Goal: Task Accomplishment & Management: Complete application form

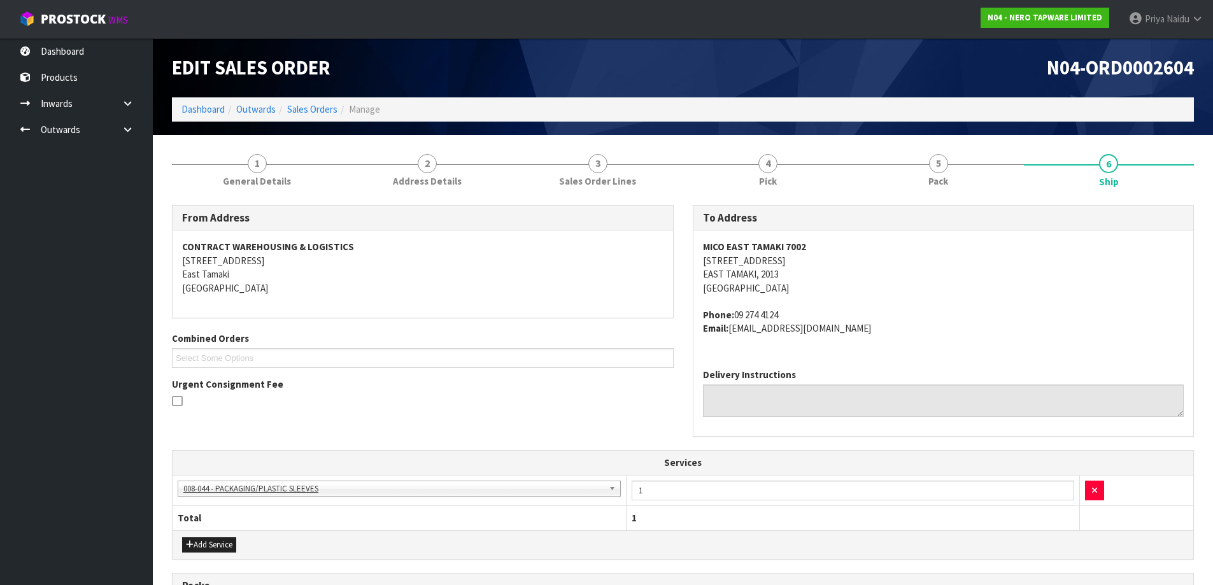
click at [469, 350] on ul "Select Some Options" at bounding box center [423, 358] width 502 height 20
click at [197, 112] on link "Dashboard" at bounding box center [203, 109] width 43 height 12
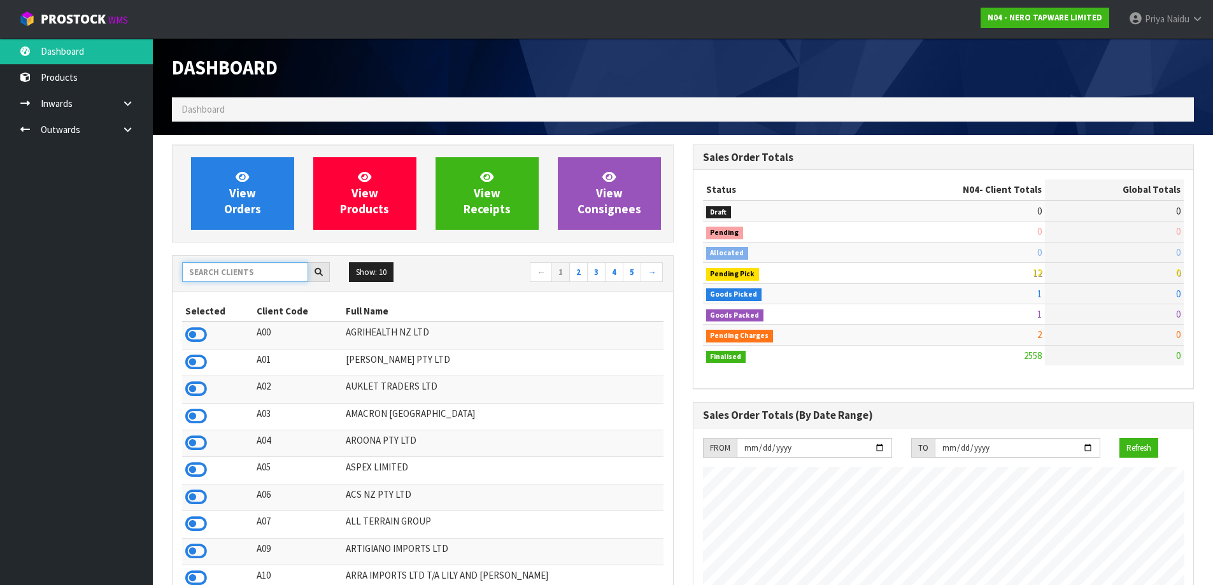
click at [233, 276] on input "text" at bounding box center [245, 272] width 126 height 20
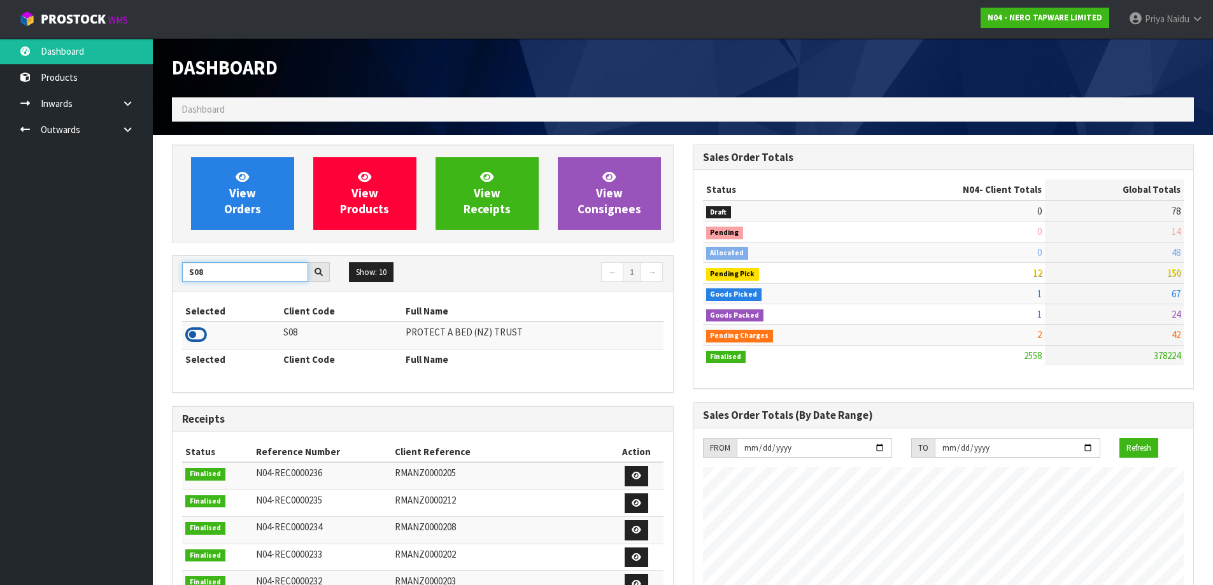
type input "S08"
click at [202, 338] on icon at bounding box center [196, 334] width 22 height 19
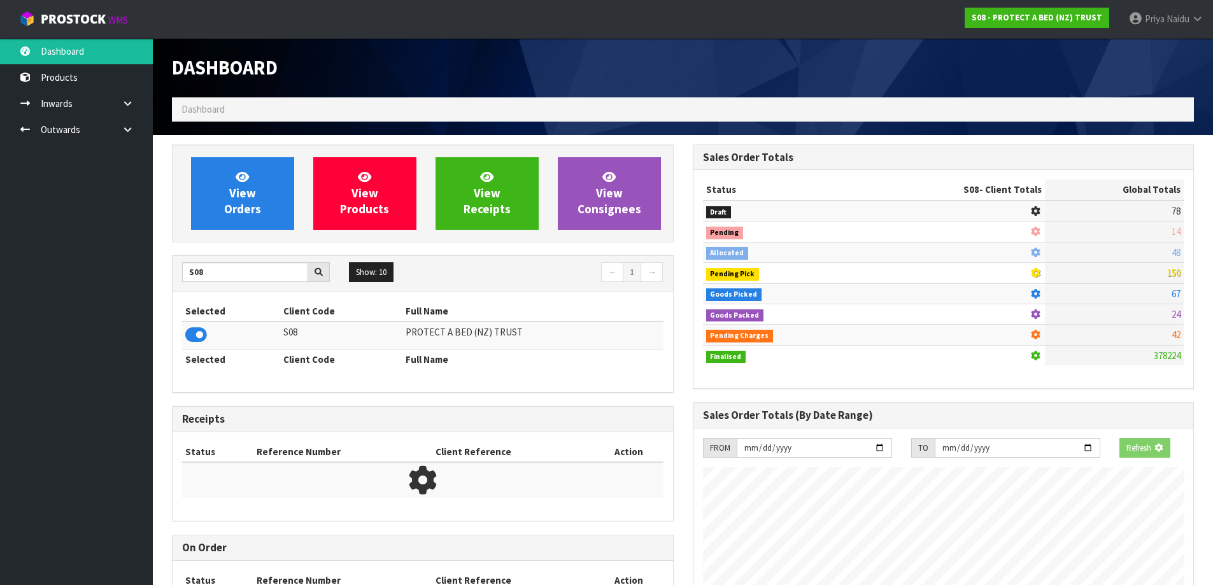
scroll to position [636086, 636359]
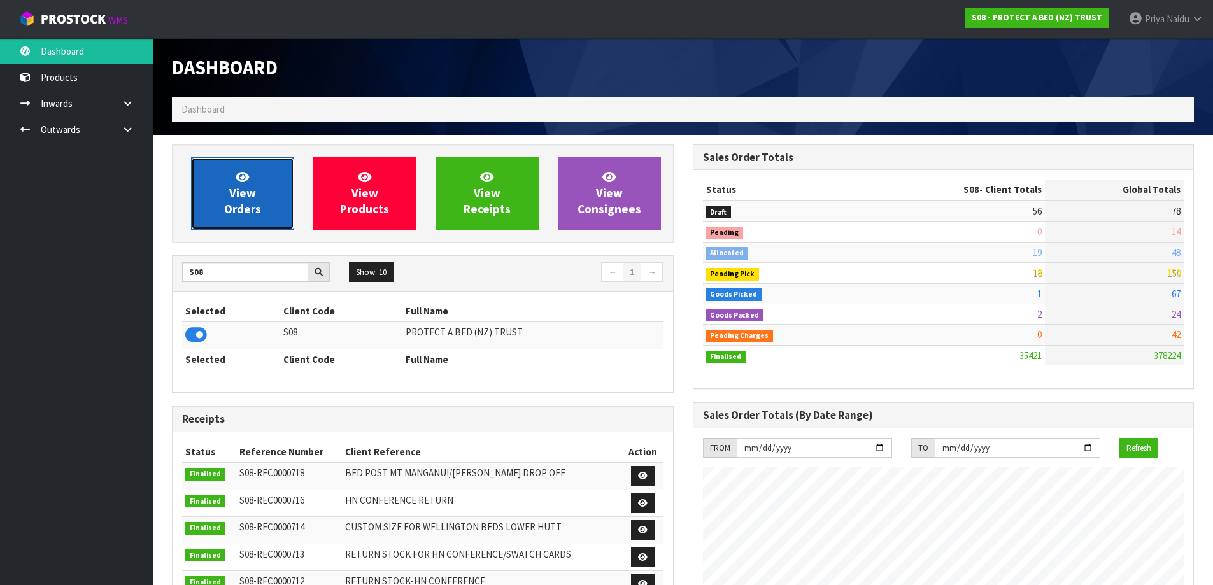
click at [248, 210] on span "View Orders" at bounding box center [242, 193] width 37 height 48
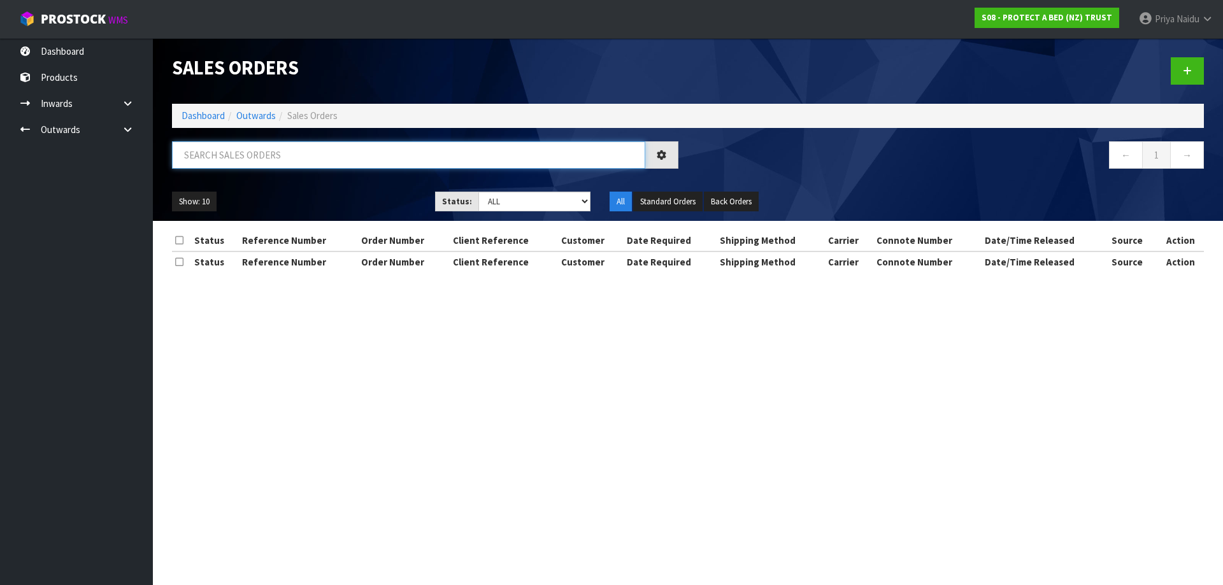
click at [287, 156] on input "text" at bounding box center [408, 154] width 473 height 27
type input "33126"
click at [533, 200] on select "Draft Pending Allocated Pending Pick Goods Picked Goods Packed Pending Charges …" at bounding box center [534, 202] width 113 height 20
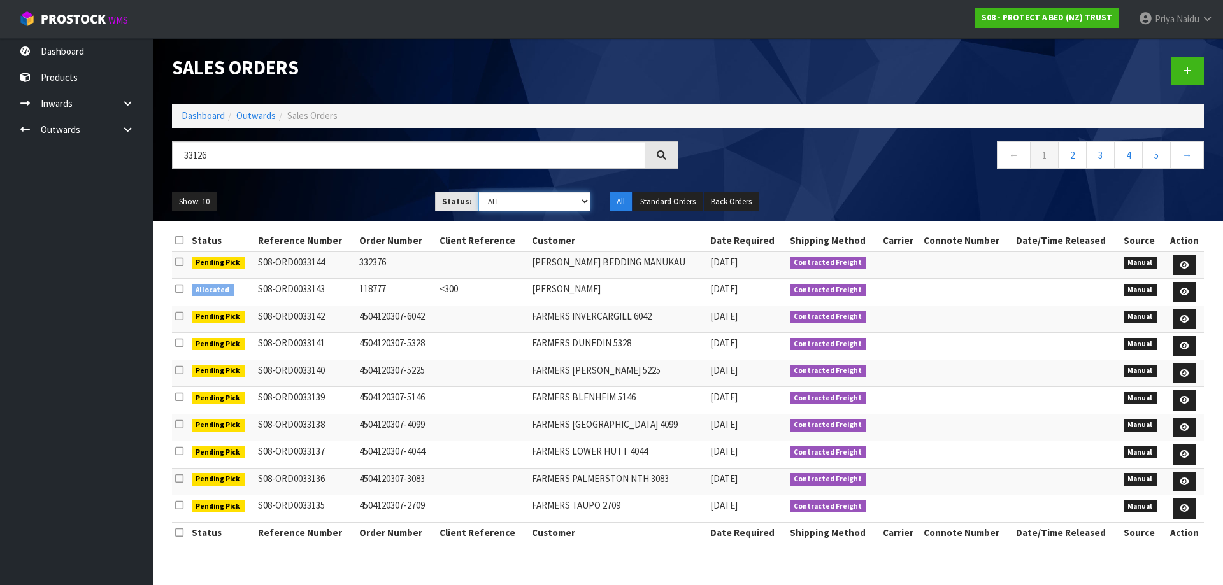
select select "string:5"
click at [478, 192] on select "Draft Pending Allocated Pending Pick Goods Picked Goods Packed Pending Charges …" at bounding box center [534, 202] width 113 height 20
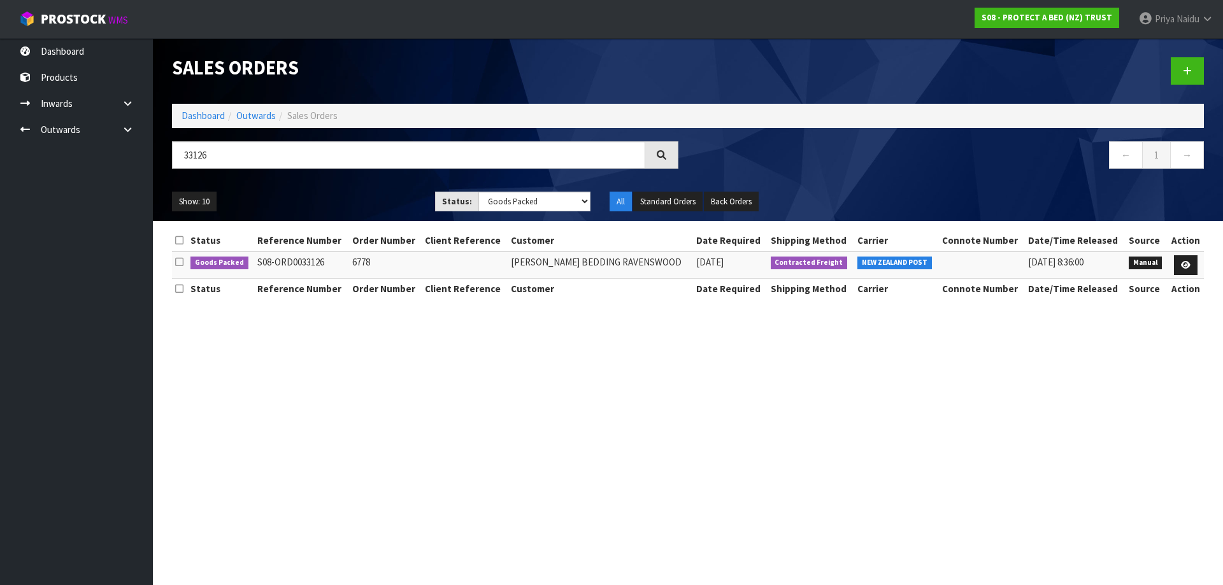
click at [355, 207] on ul "Show: 10 5 10 25 50" at bounding box center [294, 202] width 244 height 20
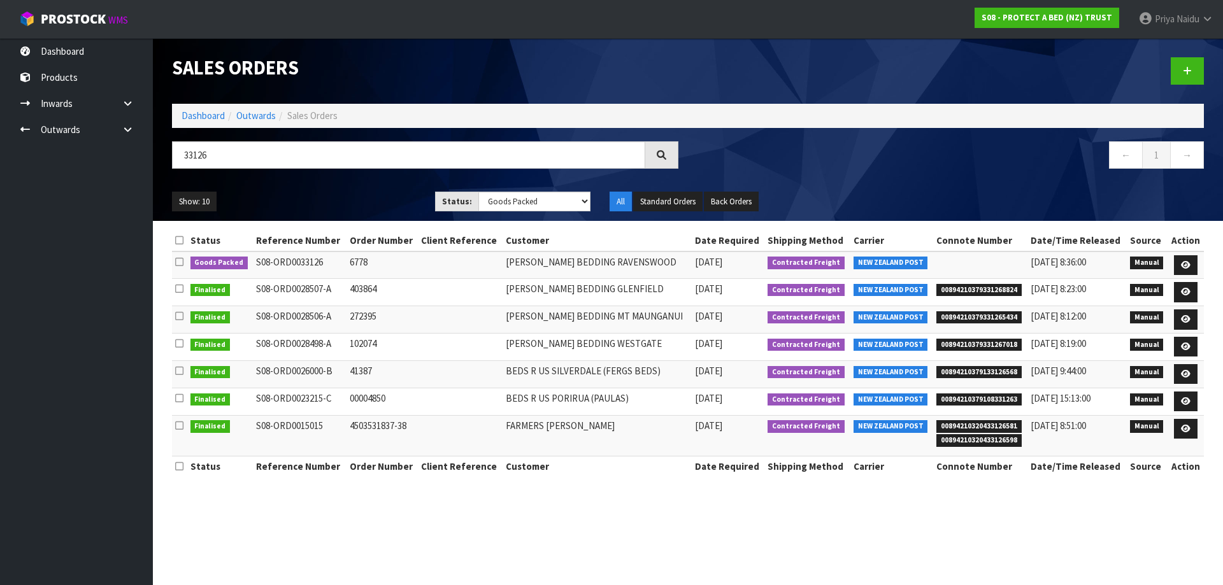
click at [339, 197] on ul "Show: 10 5 10 25 50" at bounding box center [294, 202] width 244 height 20
click at [1180, 258] on link at bounding box center [1186, 265] width 24 height 20
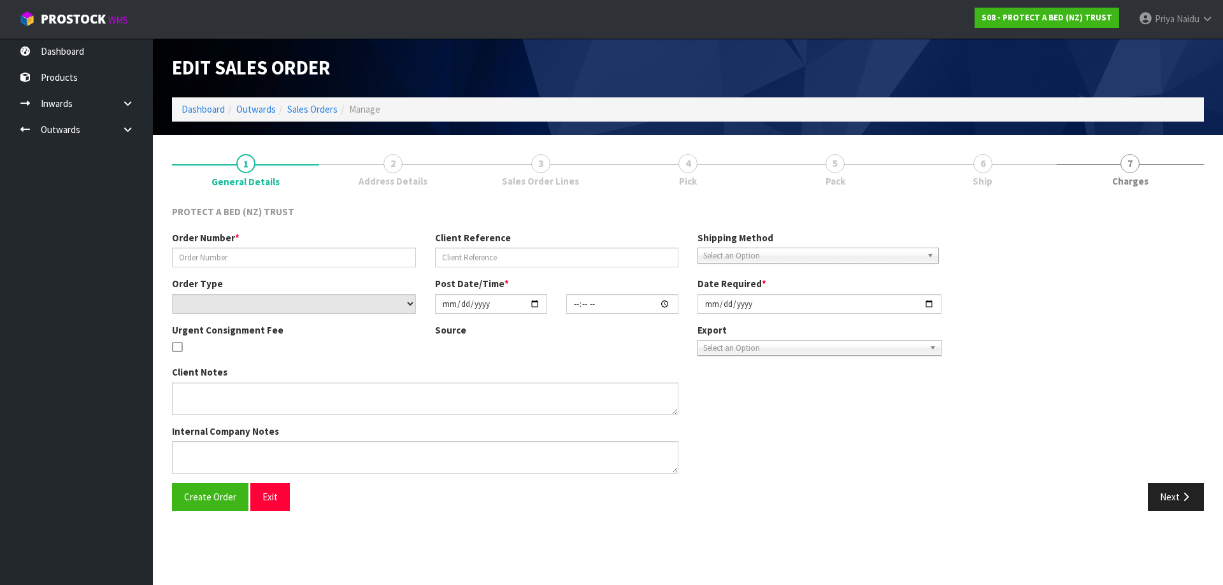
type input "6778"
select select "number:0"
type input "[DATE]"
type input "09:01:00.000"
type input "[DATE]"
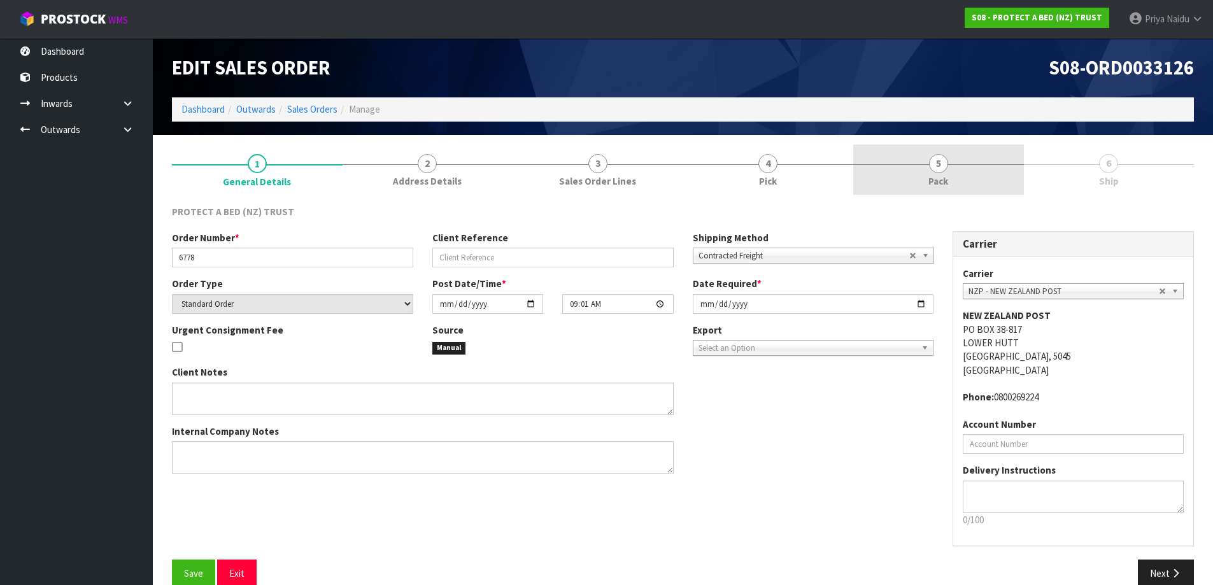
click at [961, 183] on link "5 Pack" at bounding box center [938, 170] width 171 height 50
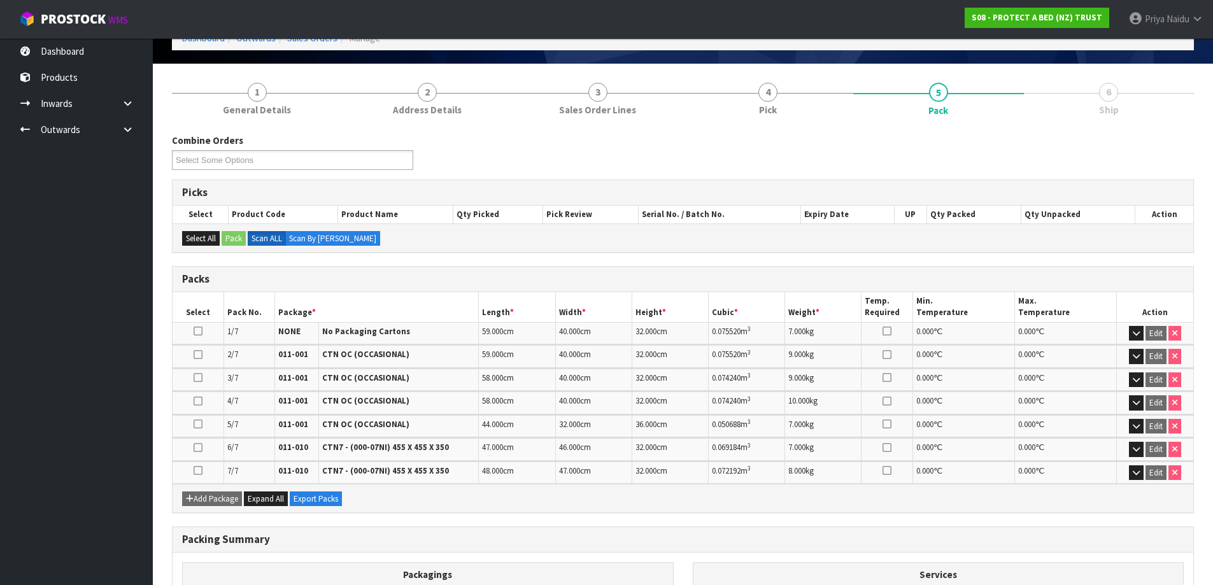
scroll to position [274, 0]
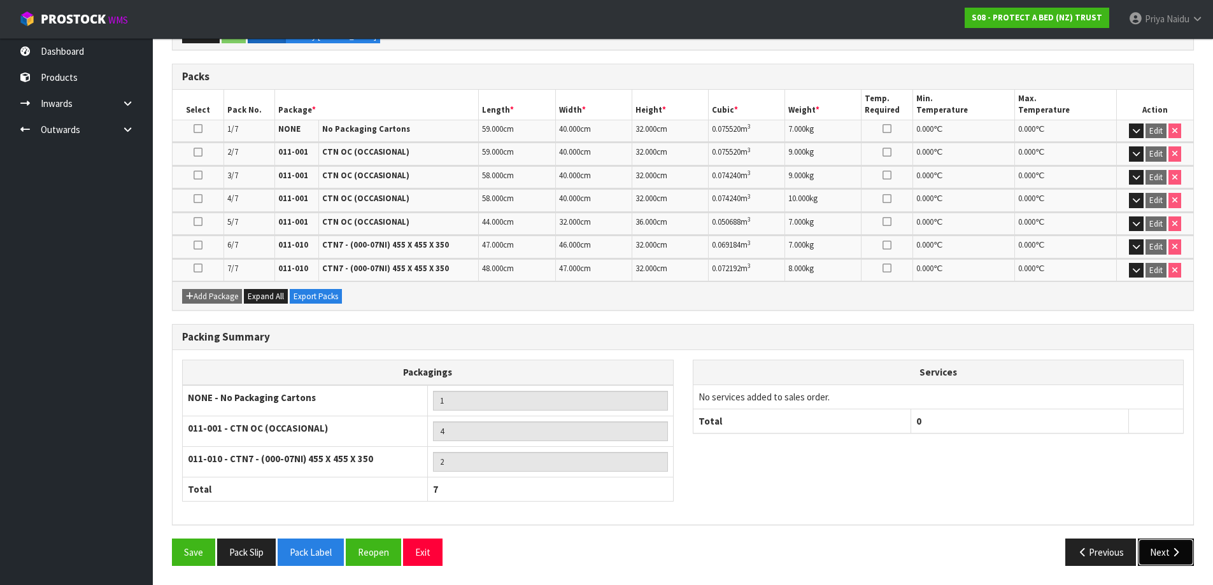
click at [1162, 557] on button "Next" at bounding box center [1166, 552] width 56 height 27
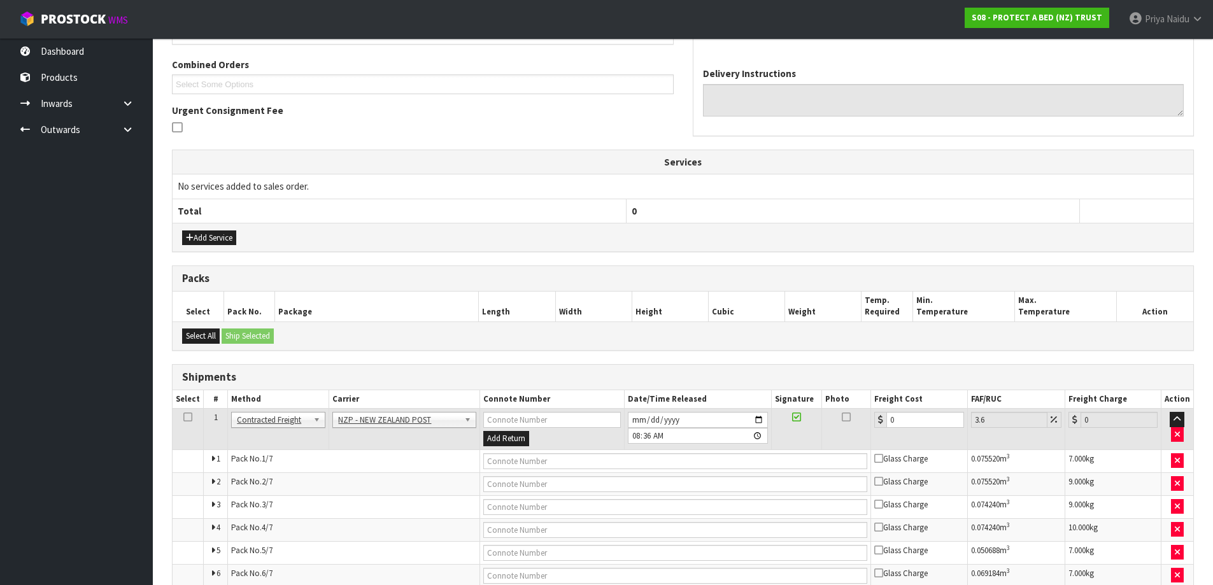
scroll to position [0, 0]
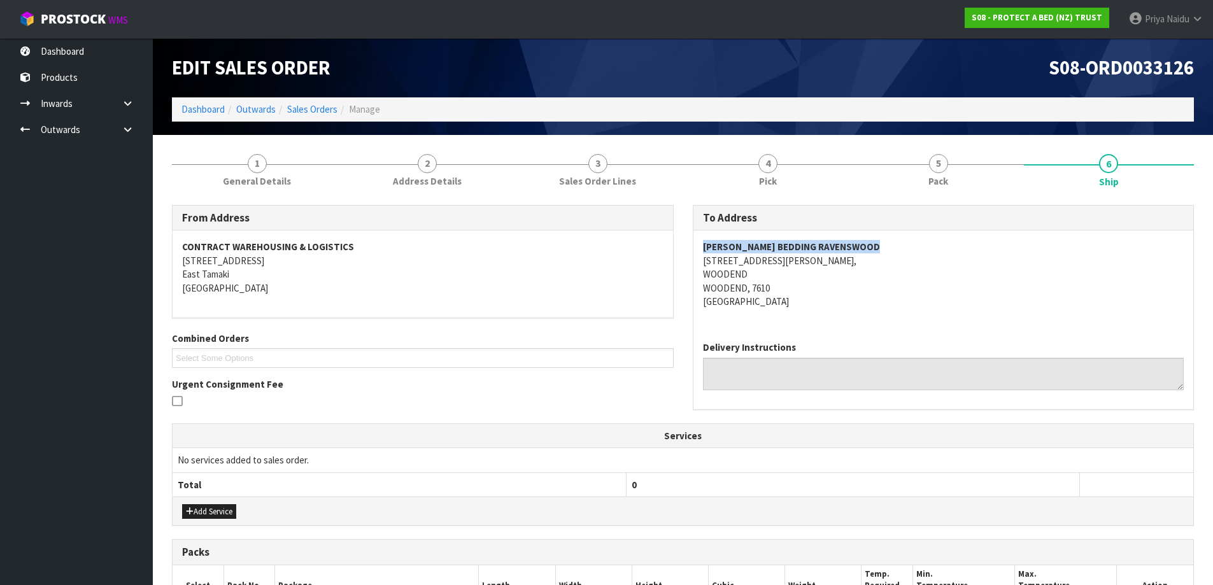
copy strong "[PERSON_NAME] BEDDING RAVENSWOOD"
drag, startPoint x: 697, startPoint y: 245, endPoint x: 921, endPoint y: 240, distance: 224.2
click at [921, 240] on div "[PERSON_NAME] BEDDING RAVENSWOOD [STREET_ADDRESS][PERSON_NAME]" at bounding box center [944, 281] width 501 height 101
copy address "[STREET_ADDRESS][PERSON_NAME]"
drag, startPoint x: 690, startPoint y: 263, endPoint x: 805, endPoint y: 290, distance: 118.5
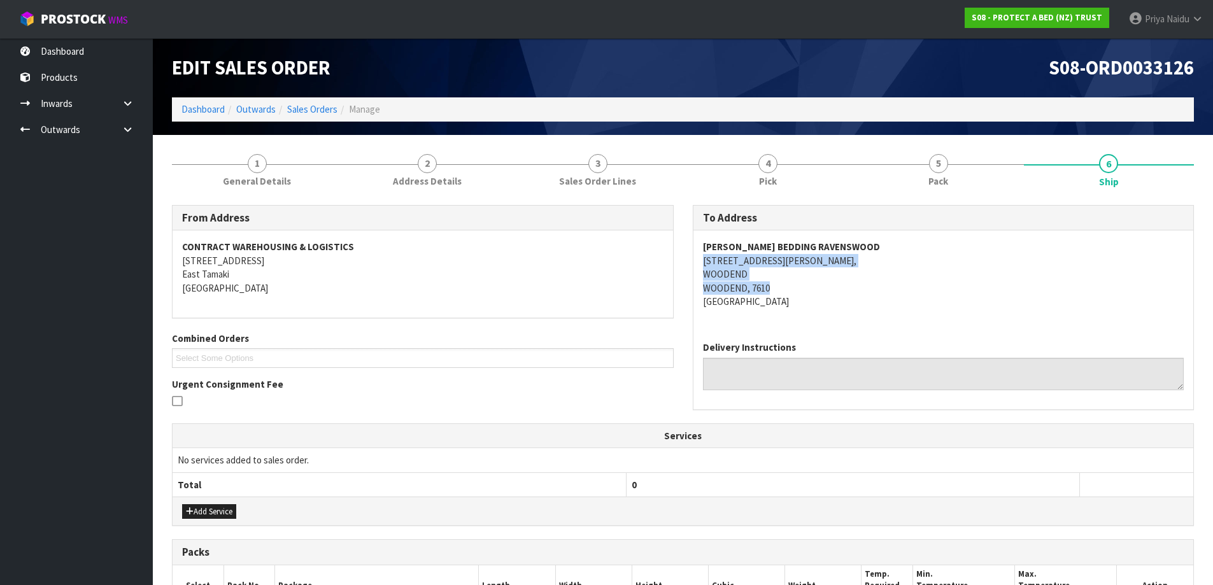
click at [805, 290] on div "To Address [PERSON_NAME] BEDDING RAVENSWOOD [STREET_ADDRESS][PERSON_NAME] Deliv…" at bounding box center [943, 314] width 521 height 218
click at [853, 291] on address "[PERSON_NAME] BEDDING RAVENSWOOD [STREET_ADDRESS][PERSON_NAME]" at bounding box center [943, 274] width 481 height 68
click at [698, 257] on div "[PERSON_NAME] BEDDING RAVENSWOOD [STREET_ADDRESS][PERSON_NAME]" at bounding box center [944, 281] width 501 height 101
drag, startPoint x: 698, startPoint y: 257, endPoint x: 781, endPoint y: 262, distance: 83.6
click at [781, 262] on div "[PERSON_NAME] BEDDING RAVENSWOOD [STREET_ADDRESS][PERSON_NAME]" at bounding box center [944, 281] width 501 height 101
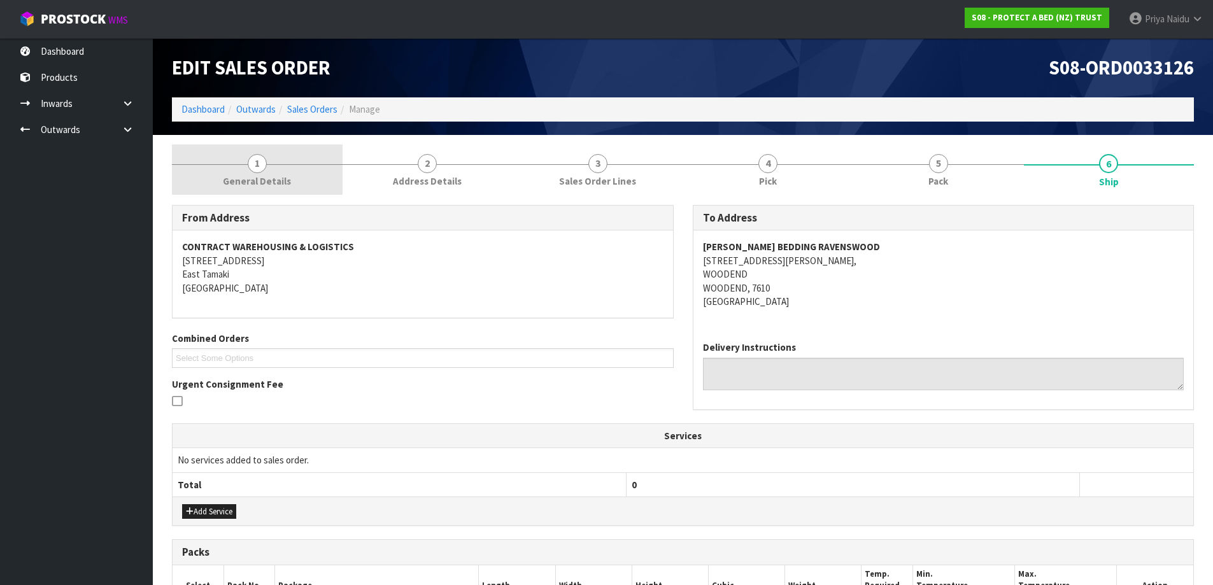
drag, startPoint x: 279, startPoint y: 167, endPoint x: 269, endPoint y: 190, distance: 24.3
click at [278, 167] on link "1 General Details" at bounding box center [257, 170] width 171 height 50
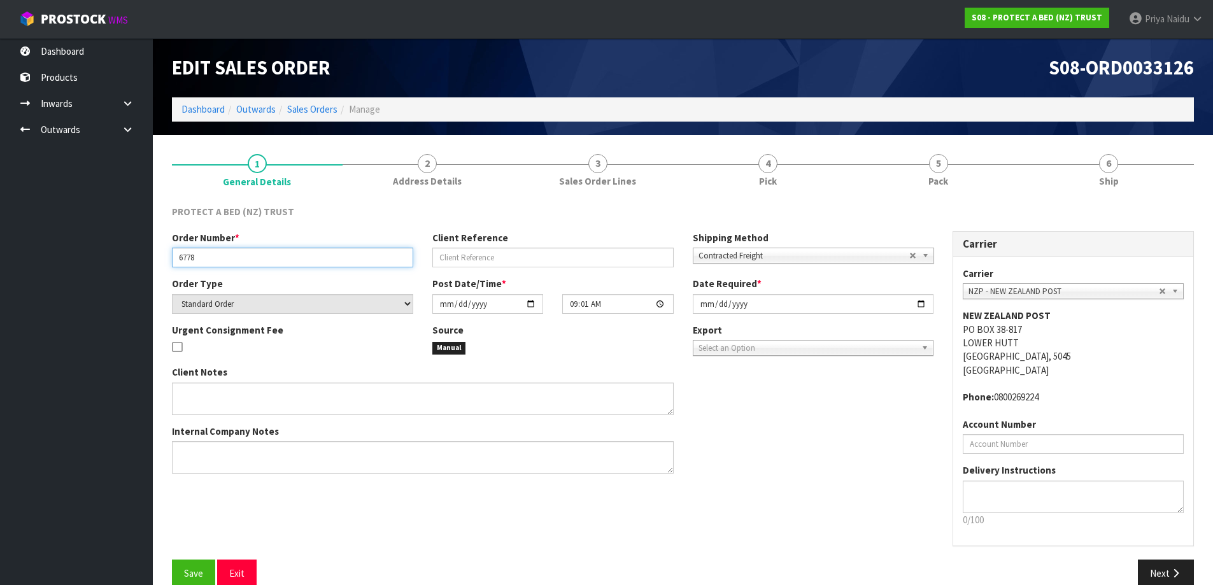
drag, startPoint x: 175, startPoint y: 257, endPoint x: 260, endPoint y: 261, distance: 84.8
click at [260, 261] on input "6778" at bounding box center [292, 258] width 241 height 20
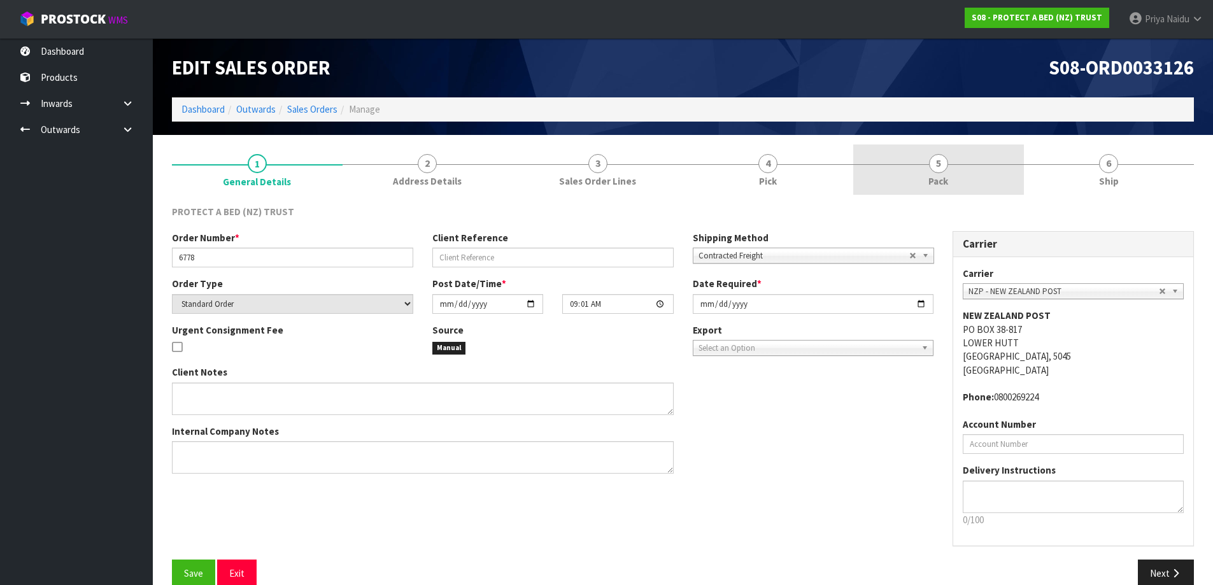
click at [915, 177] on link "5 Pack" at bounding box center [938, 170] width 171 height 50
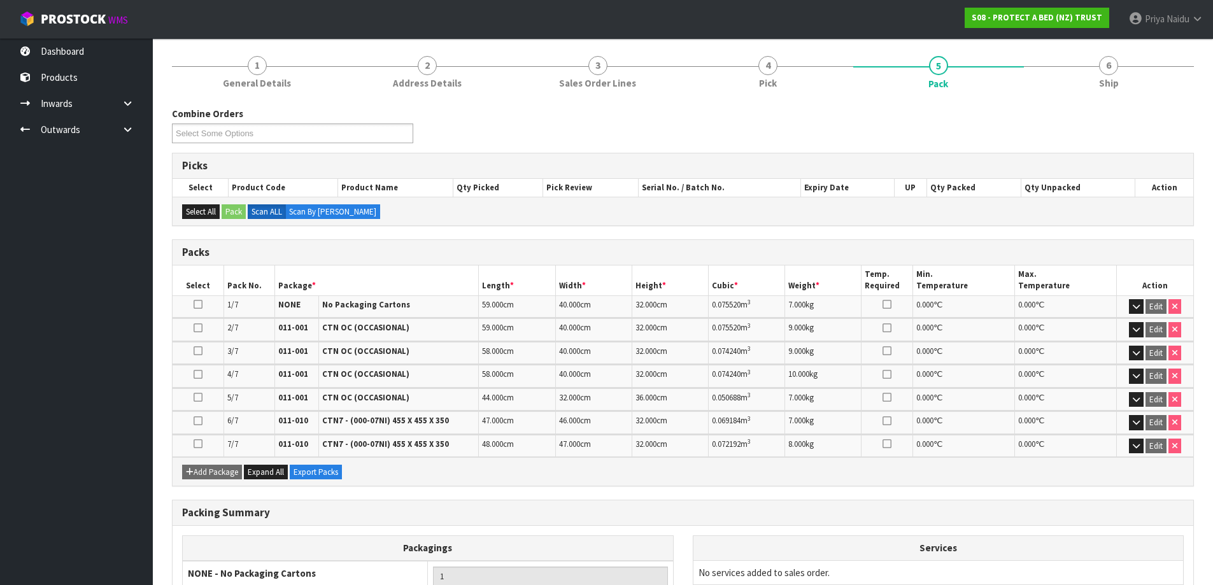
scroll to position [127, 0]
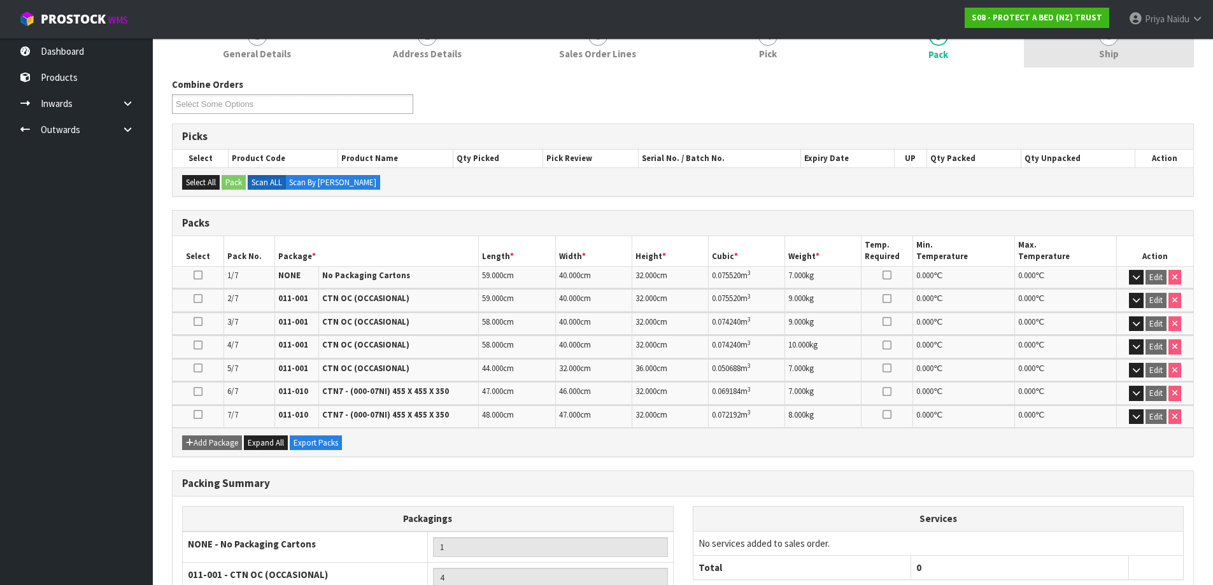
click at [1094, 48] on link "6 Ship" at bounding box center [1109, 42] width 171 height 50
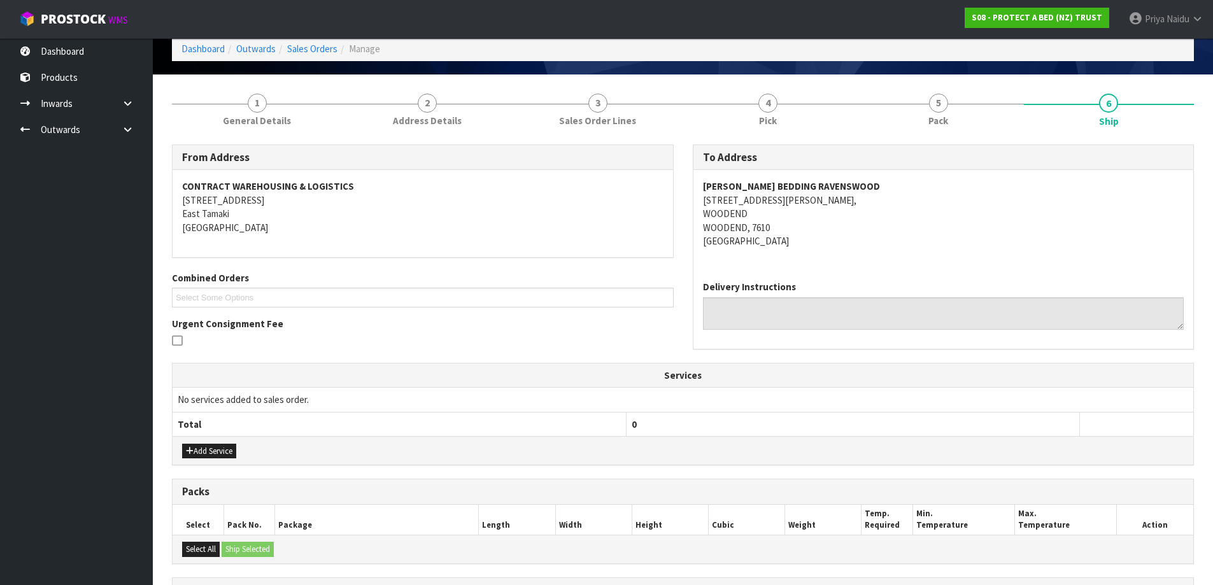
scroll to position [0, 0]
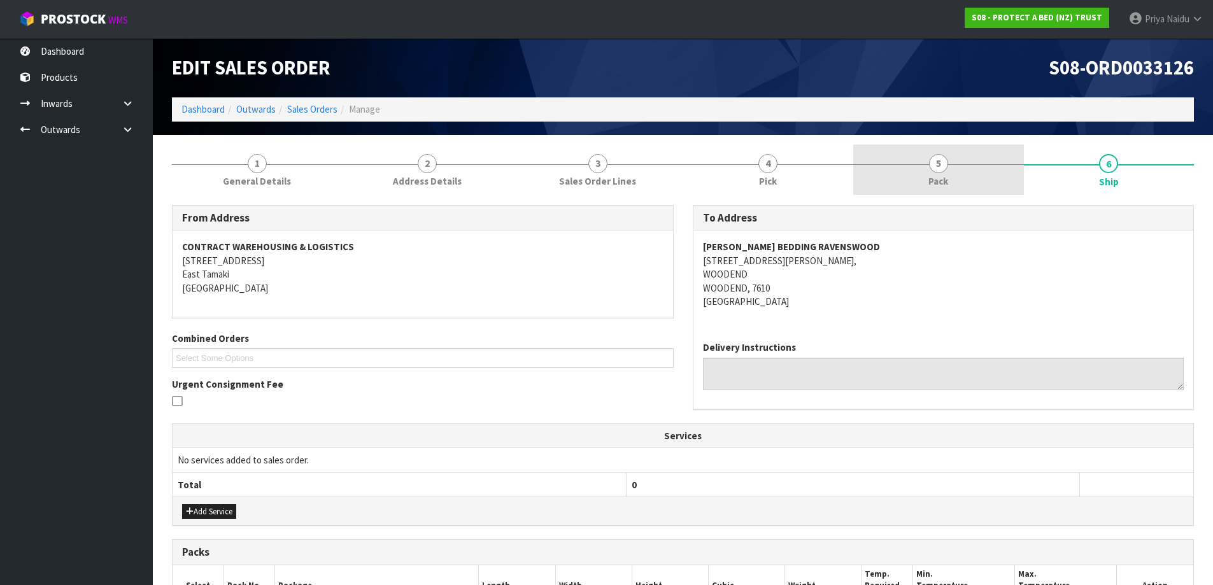
click at [935, 176] on span "Pack" at bounding box center [939, 181] width 20 height 13
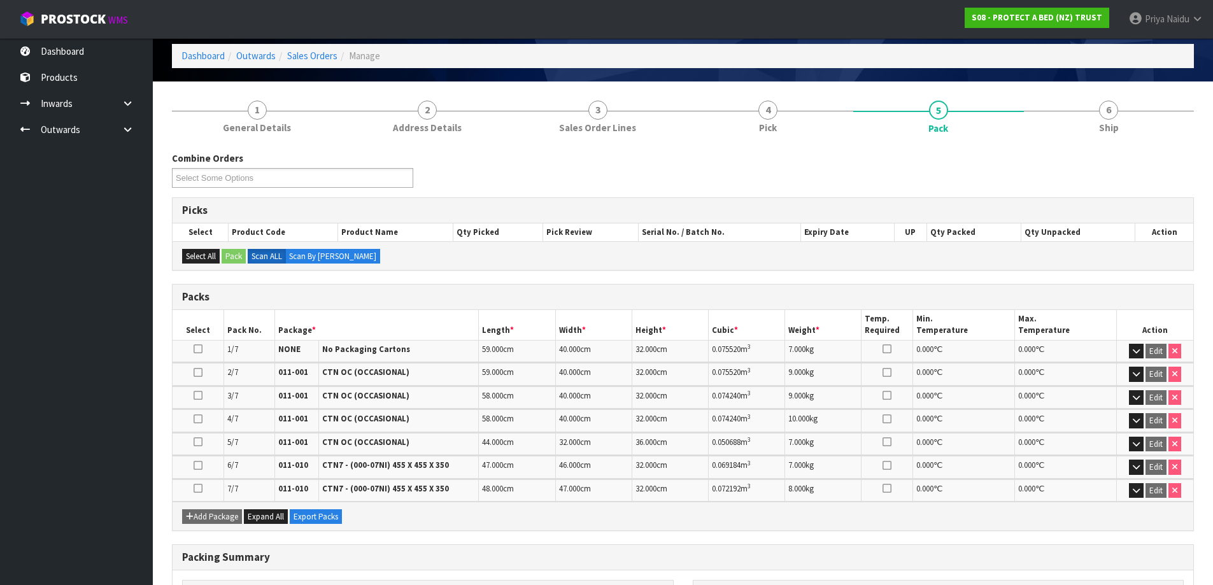
scroll to position [127, 0]
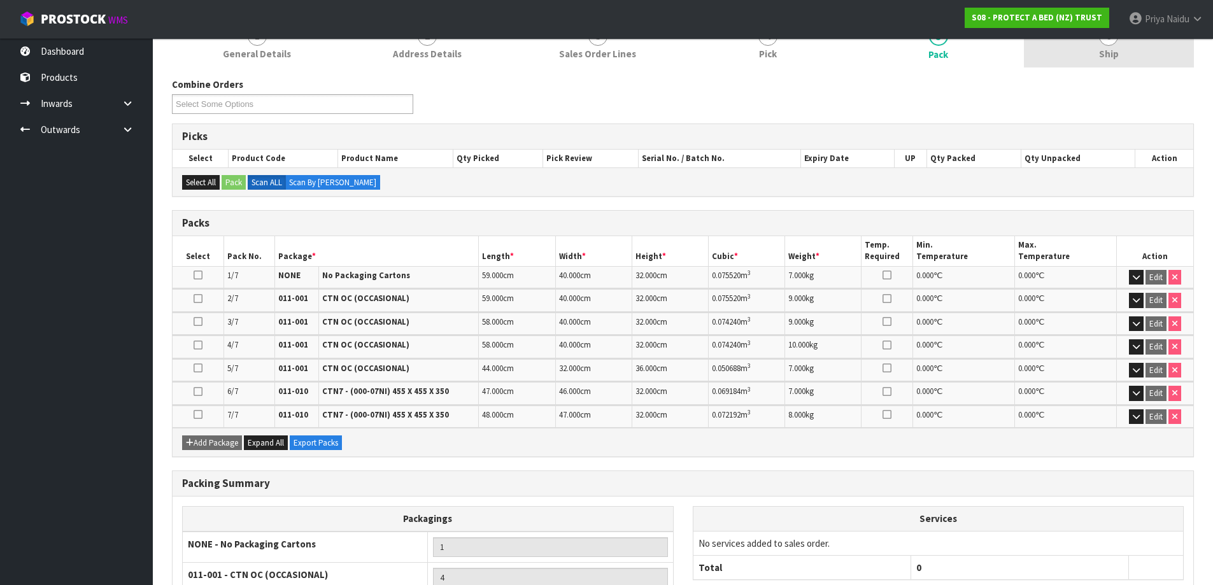
click at [1102, 61] on link "6 Ship" at bounding box center [1109, 42] width 171 height 50
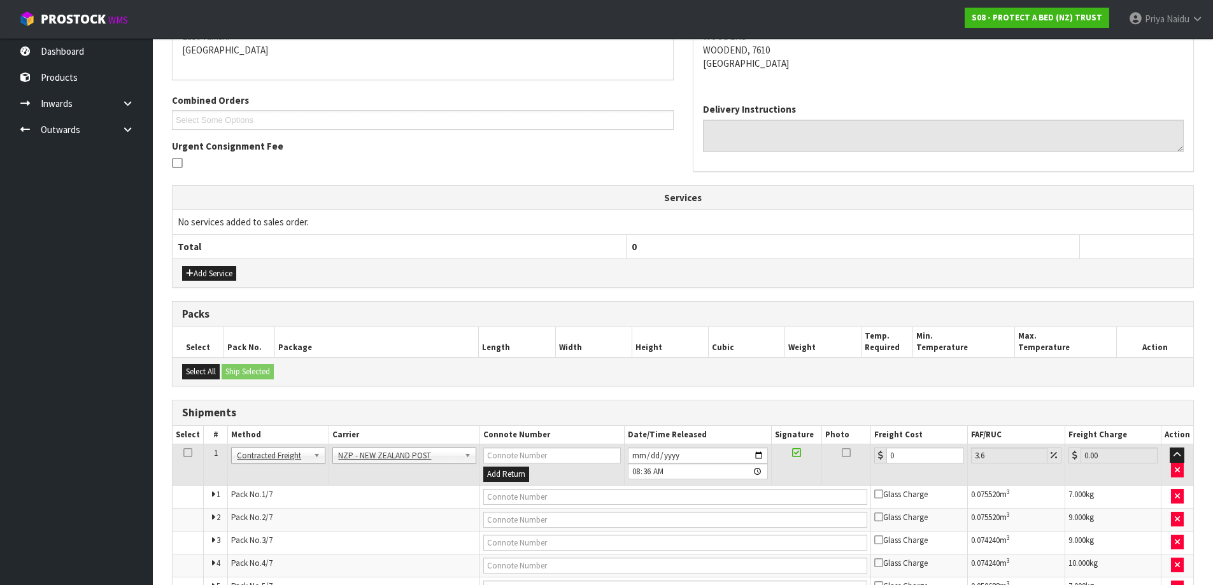
scroll to position [359, 0]
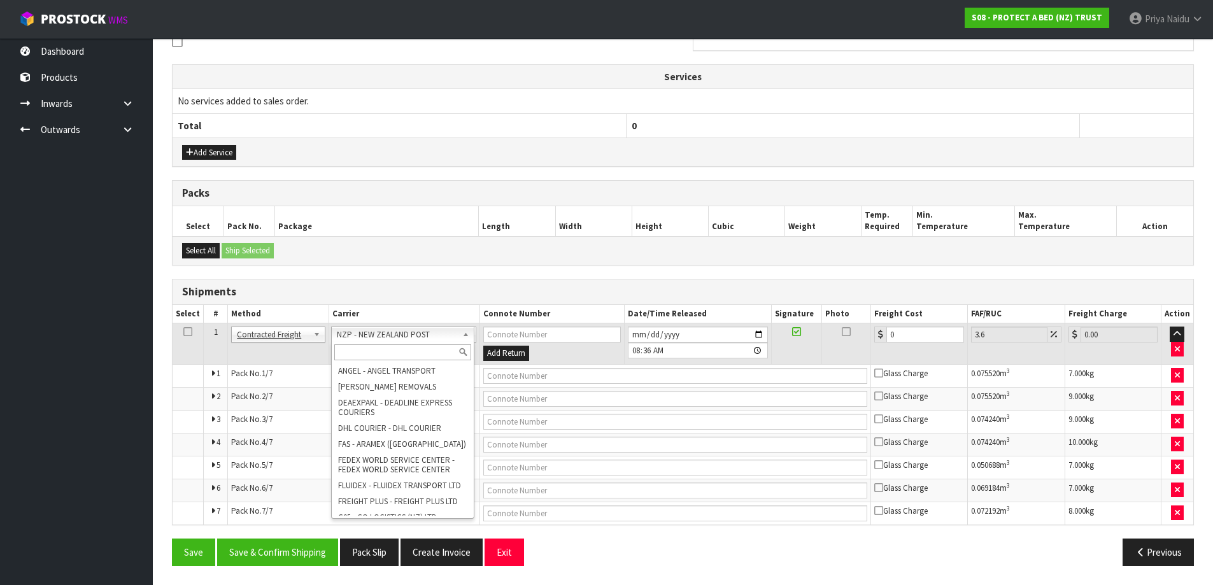
click at [381, 350] on input "text" at bounding box center [403, 353] width 138 height 16
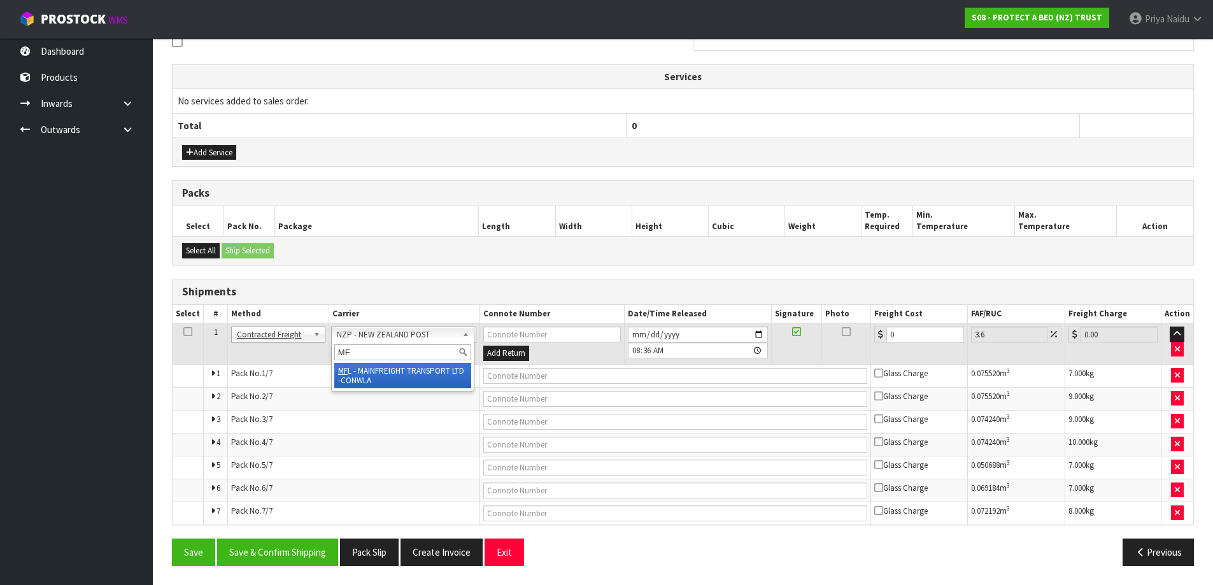
type input "MF"
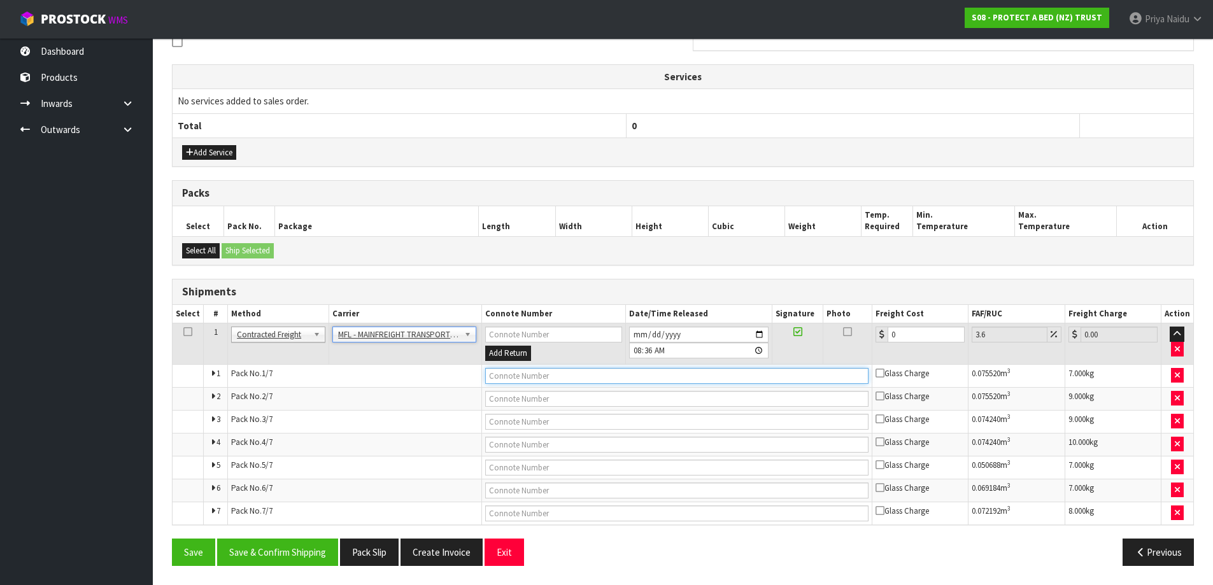
click at [533, 376] on input "text" at bounding box center [676, 376] width 383 height 16
paste input "FWM58403820"
type input "FWM58403820"
click at [916, 339] on input "0" at bounding box center [926, 335] width 77 height 16
type input "0"
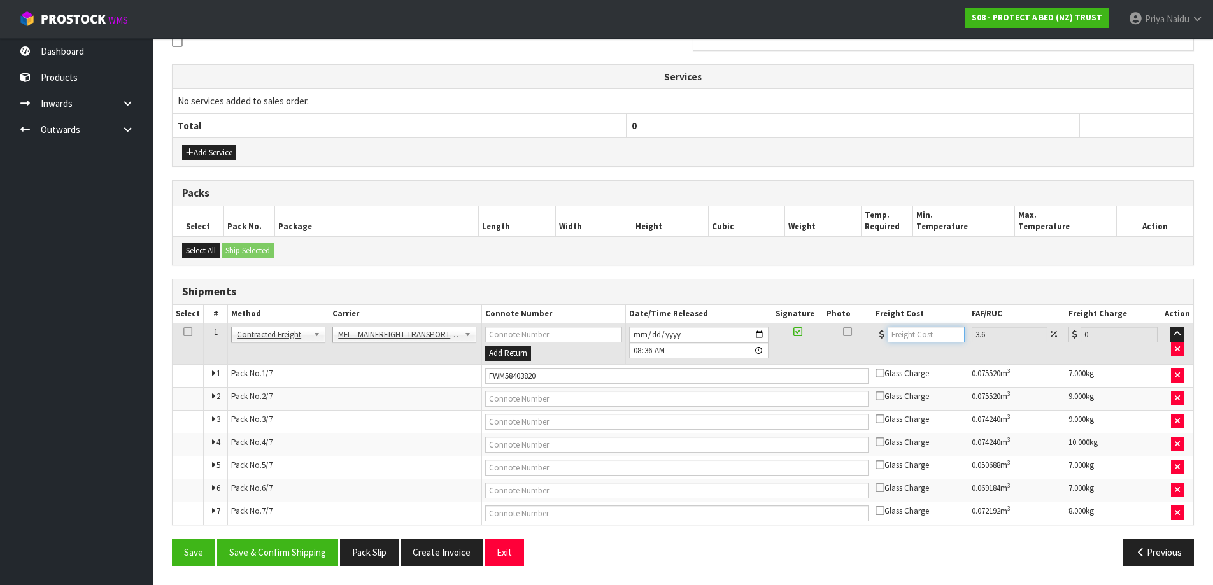
type input "8"
type input "8.29"
type input "84"
type input "87.02"
type input "84.5"
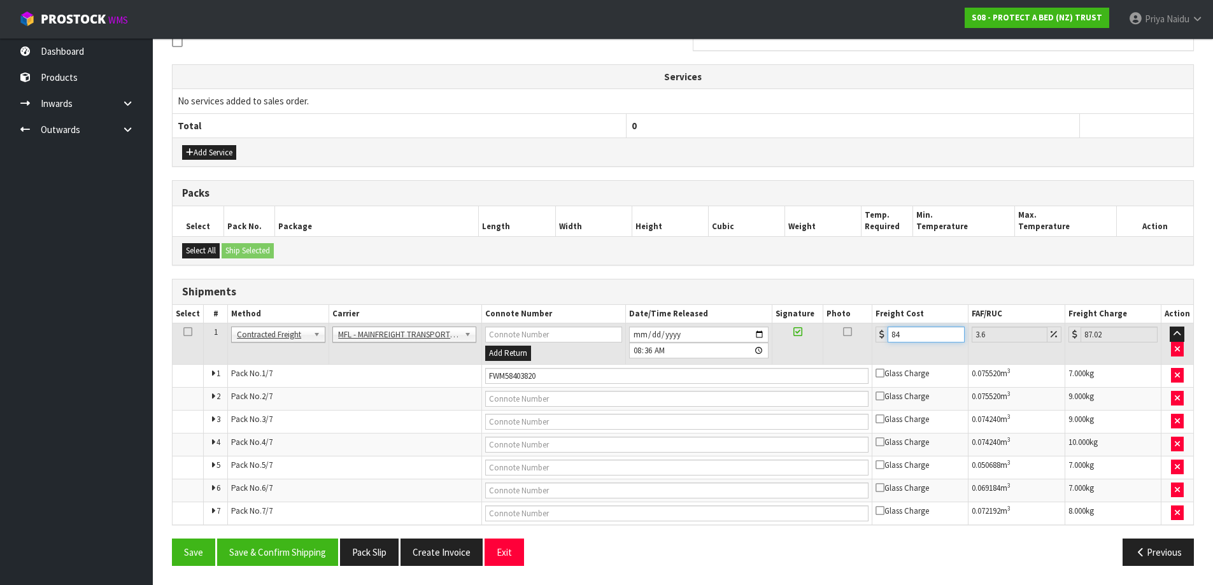
type input "87.54"
type input "84.57"
type input "87.61"
type input "84.57"
click at [296, 543] on button "Save & Confirm Shipping" at bounding box center [277, 552] width 121 height 27
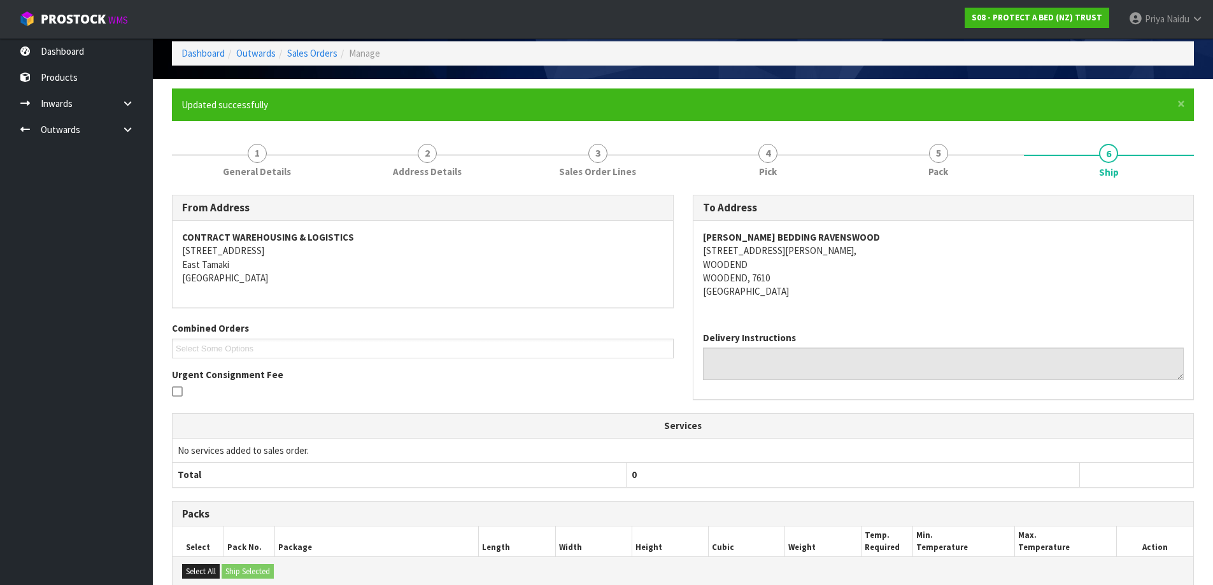
scroll to position [0, 0]
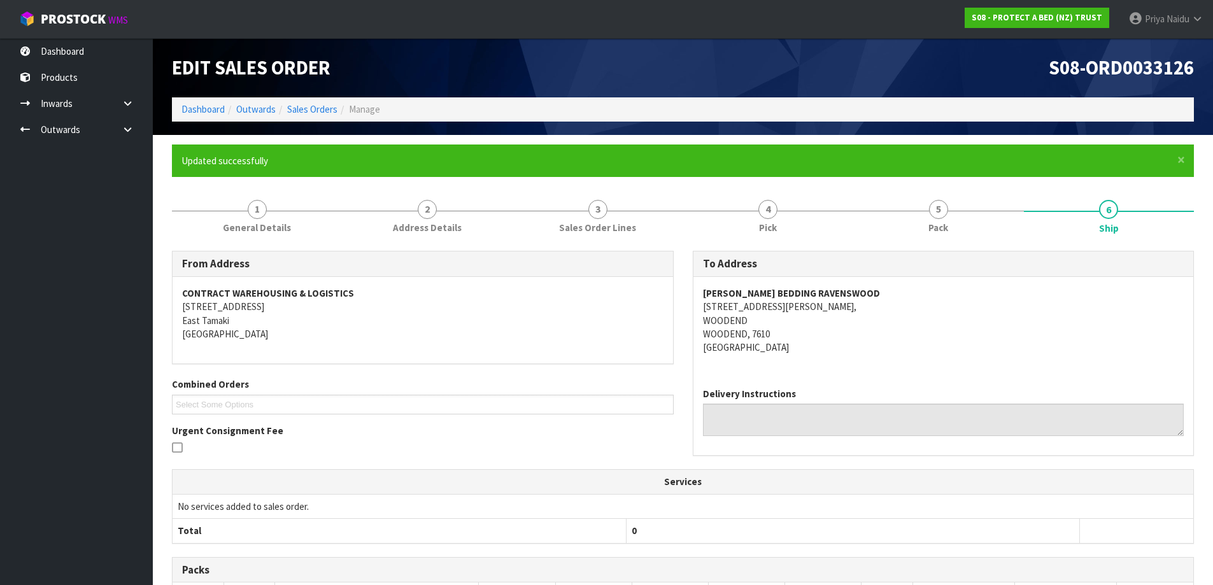
click at [180, 110] on ol "Dashboard Outwards Sales Orders Manage" at bounding box center [683, 109] width 1022 height 24
click at [200, 111] on link "Dashboard" at bounding box center [203, 109] width 43 height 12
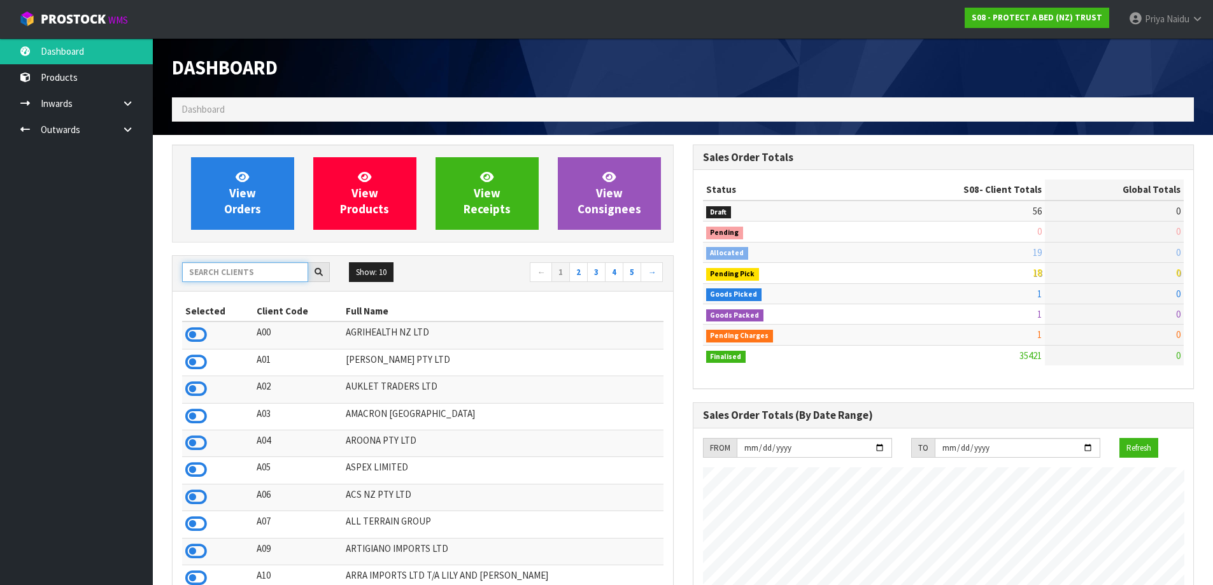
click at [232, 275] on input "text" at bounding box center [245, 272] width 126 height 20
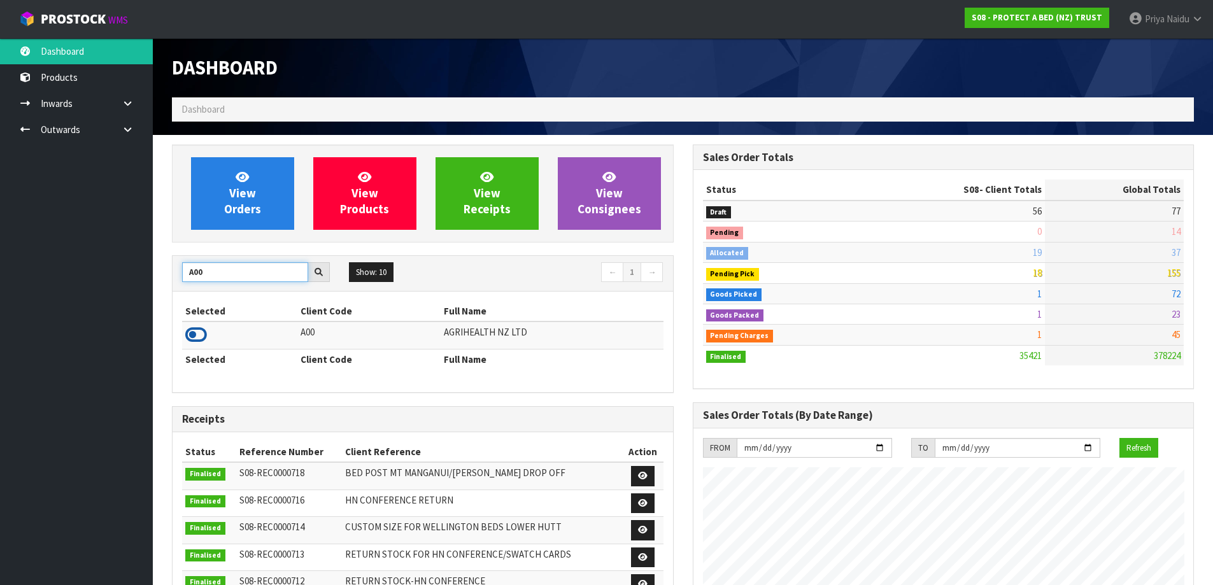
type input "A00"
click at [196, 336] on icon at bounding box center [196, 334] width 22 height 19
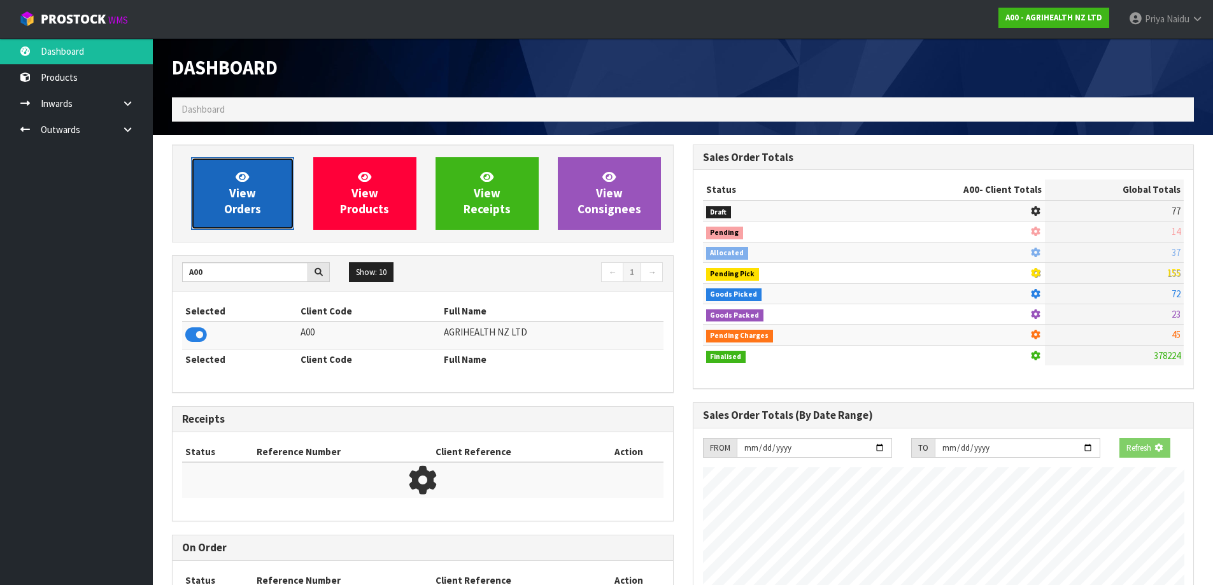
click at [251, 169] on link "View Orders" at bounding box center [242, 193] width 103 height 73
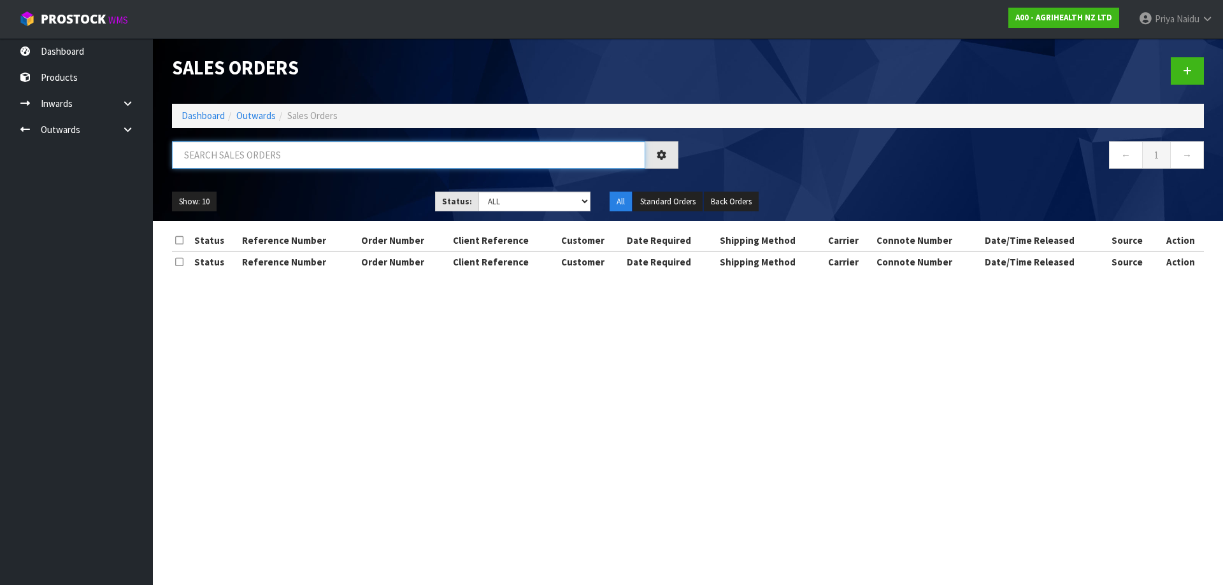
click at [259, 148] on input "text" at bounding box center [408, 154] width 473 height 27
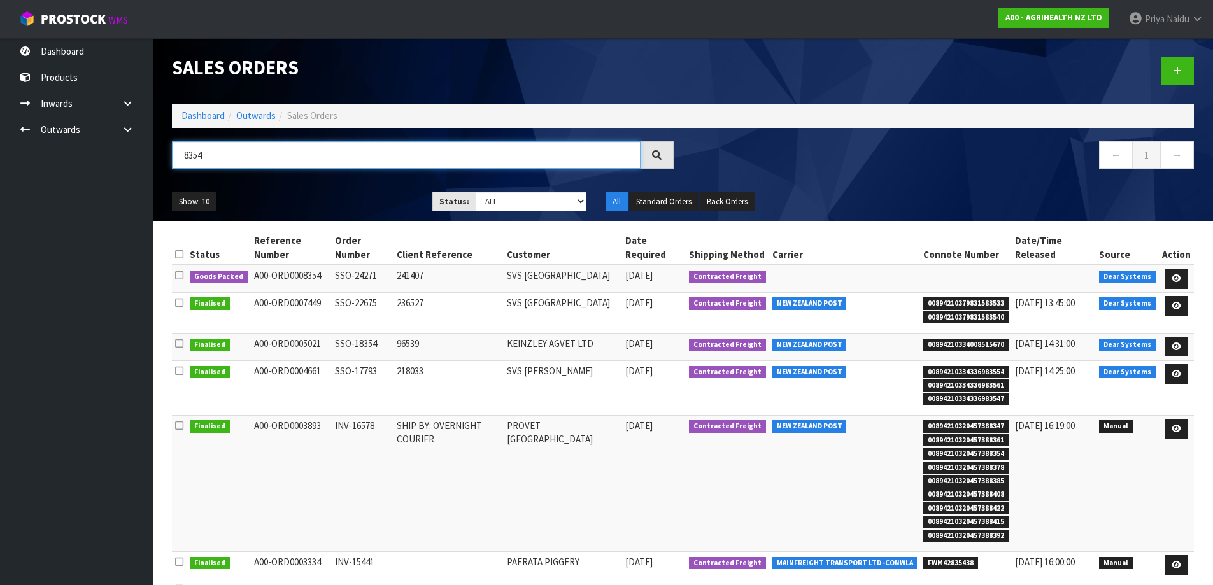
type input "8354"
click at [341, 186] on div "Show: 10 5 10 25 50 Status: Draft Pending Allocated Pending Pick Goods Picked G…" at bounding box center [682, 201] width 1041 height 39
click at [357, 199] on ul "Show: 10 5 10 25 50" at bounding box center [292, 202] width 241 height 20
click at [323, 205] on ul "Show: 10 5 10 25 50" at bounding box center [292, 202] width 241 height 20
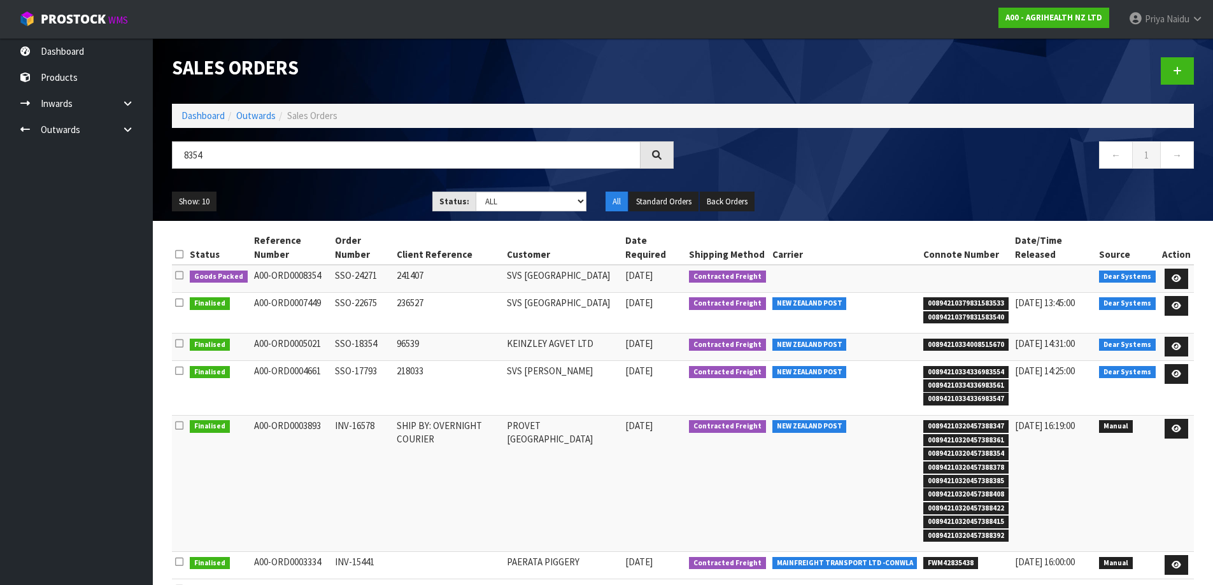
click at [348, 198] on ul "Show: 10 5 10 25 50" at bounding box center [292, 202] width 241 height 20
click at [1181, 271] on link at bounding box center [1177, 279] width 24 height 20
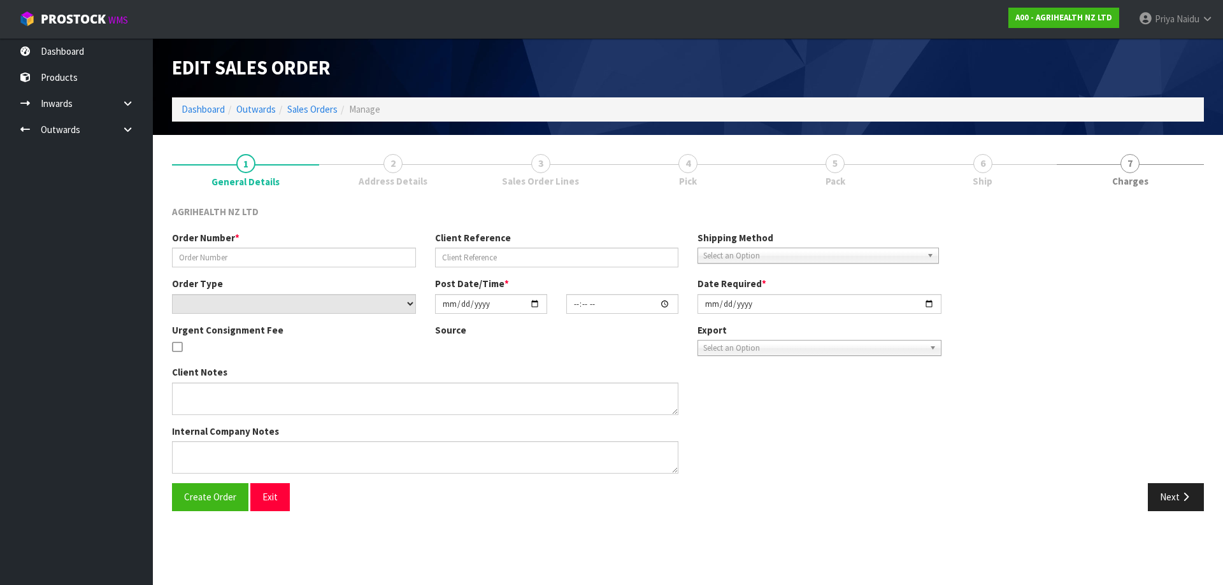
type input "SSO-24271"
type input "241407"
select select "number:0"
type input "[DATE]"
type input "09:58:30.000"
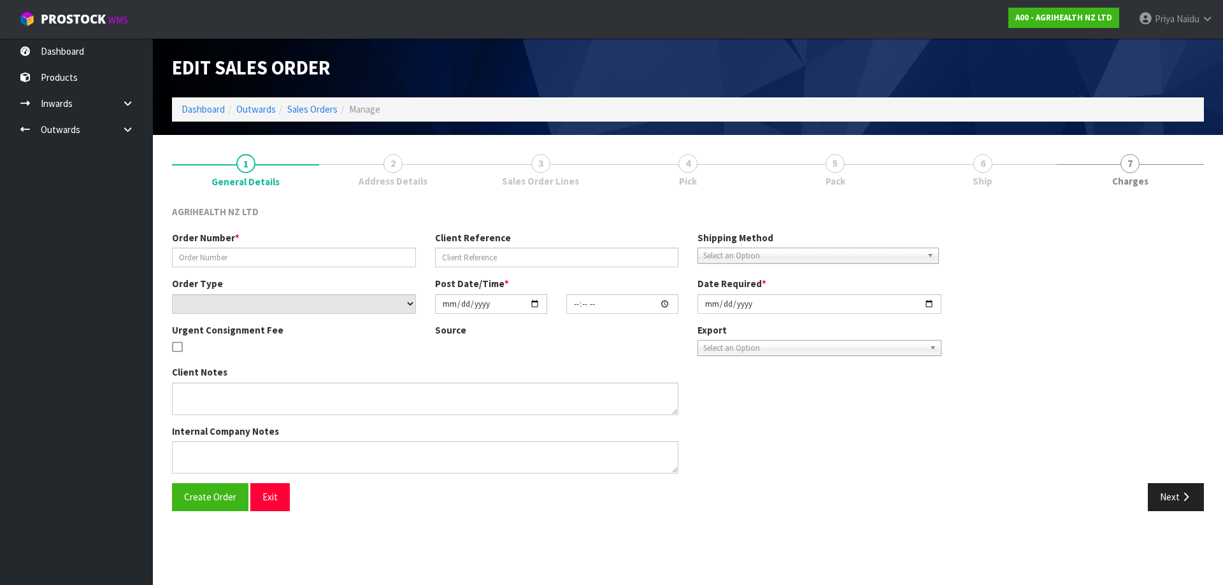
type input "[DATE]"
type textarea "NOVORMON SENT SEPARATELY SHIP BY: Freight"
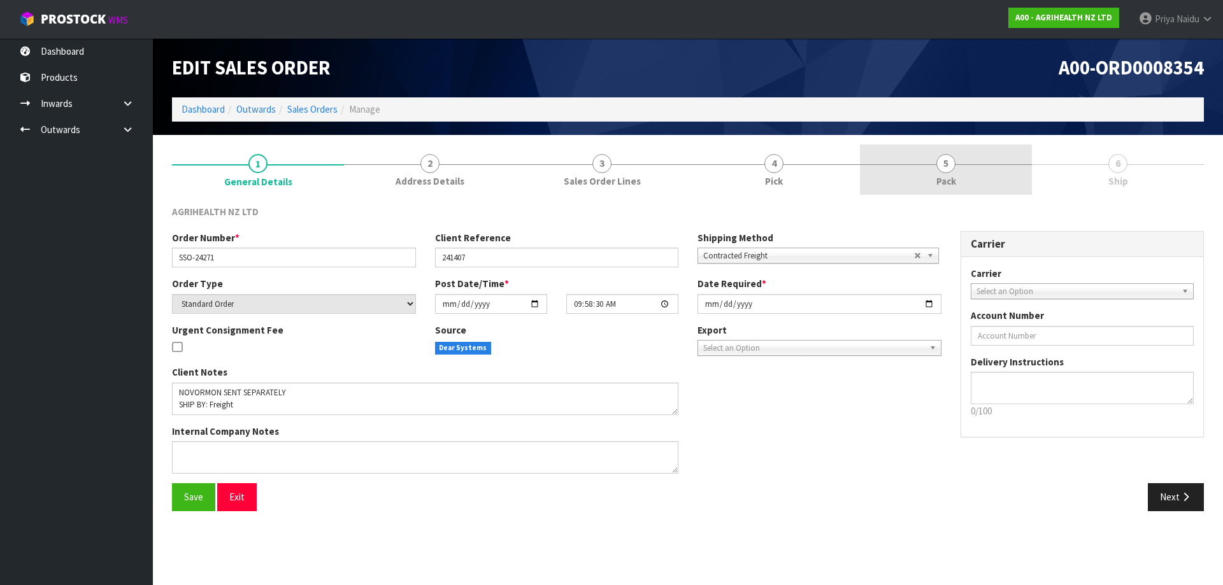
click at [957, 180] on link "5 Pack" at bounding box center [946, 170] width 172 height 50
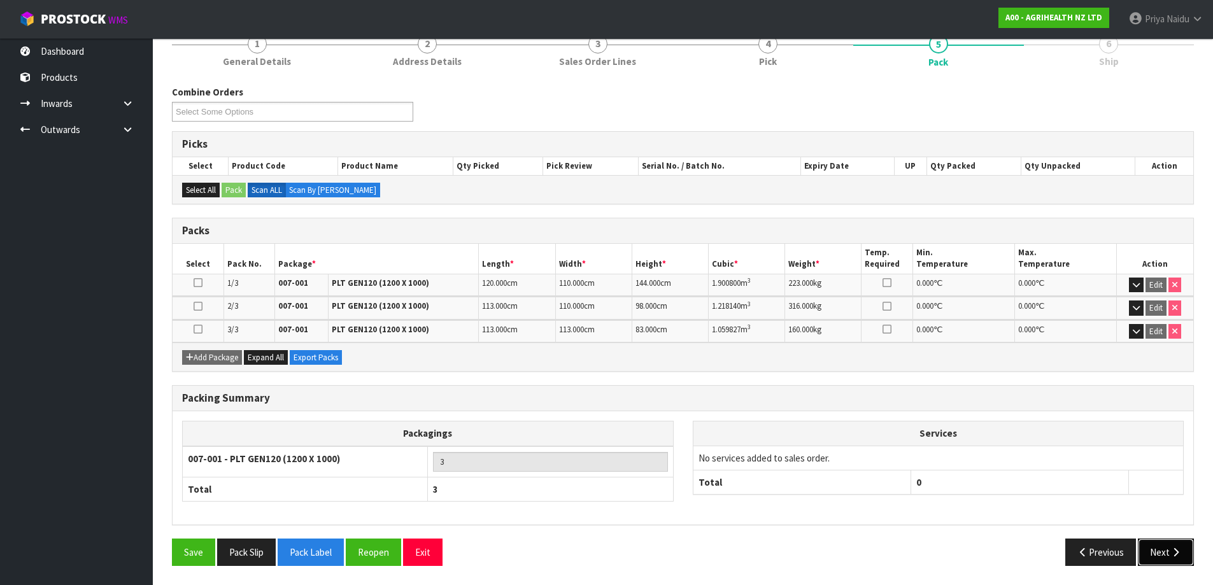
click at [1148, 554] on button "Next" at bounding box center [1166, 552] width 56 height 27
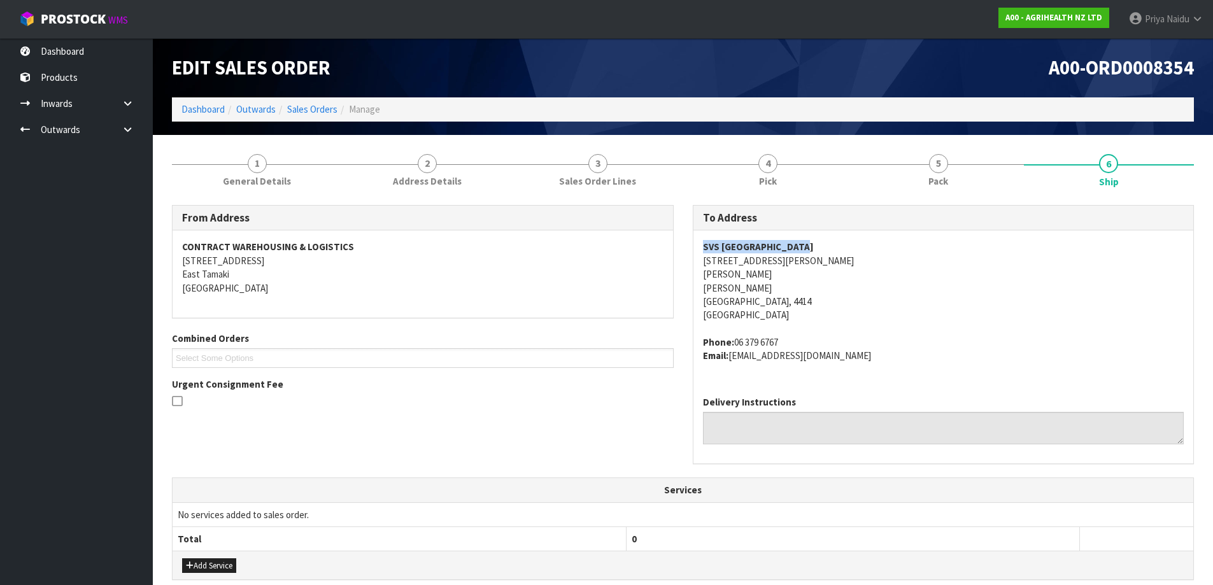
copy strong "SVS [GEOGRAPHIC_DATA]"
drag, startPoint x: 703, startPoint y: 249, endPoint x: 820, endPoint y: 242, distance: 116.8
click at [820, 242] on address "SVS PALMERSTON NORTH [STREET_ADDRESS][PERSON_NAME][PERSON_NAME][PERSON_NAME]" at bounding box center [943, 281] width 481 height 82
drag, startPoint x: 695, startPoint y: 262, endPoint x: 845, endPoint y: 257, distance: 149.8
click at [845, 257] on div "SVS PALMERSTON NORTH [STREET_ADDRESS][PERSON_NAME][PERSON_NAME][PERSON_NAME] Ph…" at bounding box center [944, 308] width 501 height 155
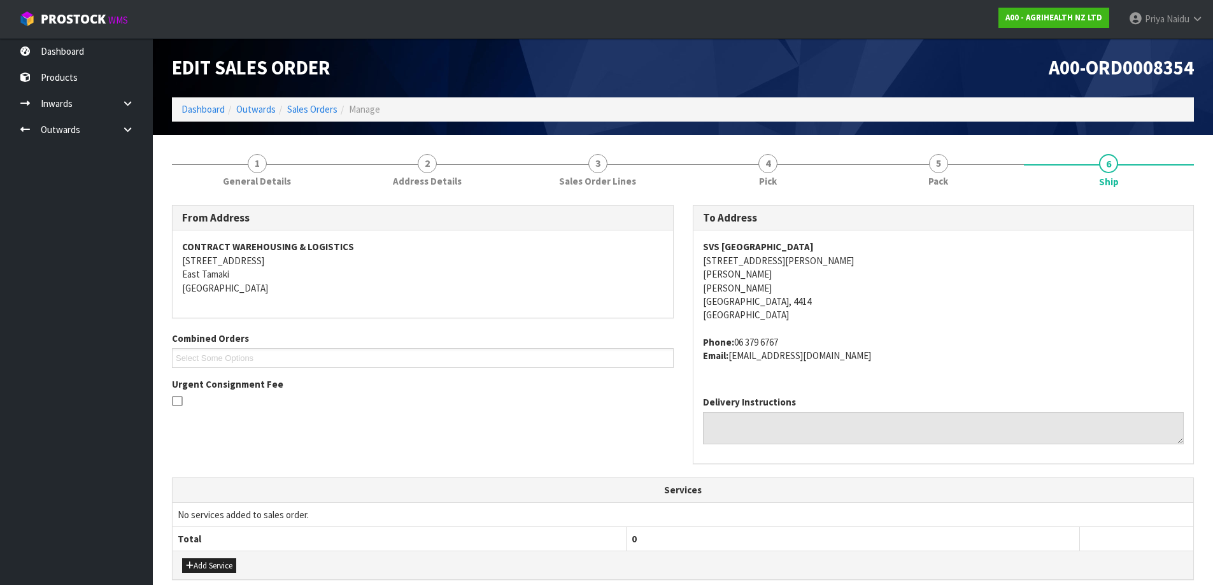
click at [900, 334] on span "SVS PALMERSTON NORTH [STREET_ADDRESS][PERSON_NAME][PERSON_NAME][PERSON_NAME] Ph…" at bounding box center [943, 301] width 481 height 122
copy address "[STREET_ADDRESS][PERSON_NAME][PERSON_NAME][PERSON_NAME]"
drag, startPoint x: 694, startPoint y: 260, endPoint x: 835, endPoint y: 301, distance: 147.0
click at [835, 301] on div "SVS PALMERSTON NORTH [STREET_ADDRESS][PERSON_NAME][PERSON_NAME][PERSON_NAME] Ph…" at bounding box center [944, 308] width 501 height 155
click at [260, 176] on span "General Details" at bounding box center [257, 181] width 68 height 13
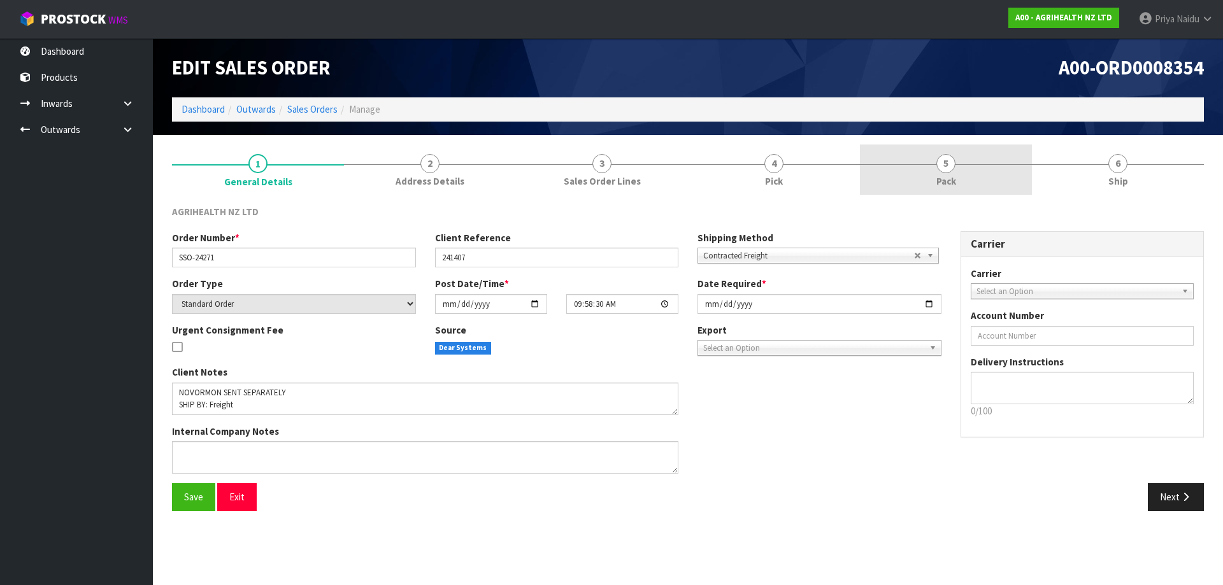
click at [972, 159] on link "5 Pack" at bounding box center [946, 170] width 172 height 50
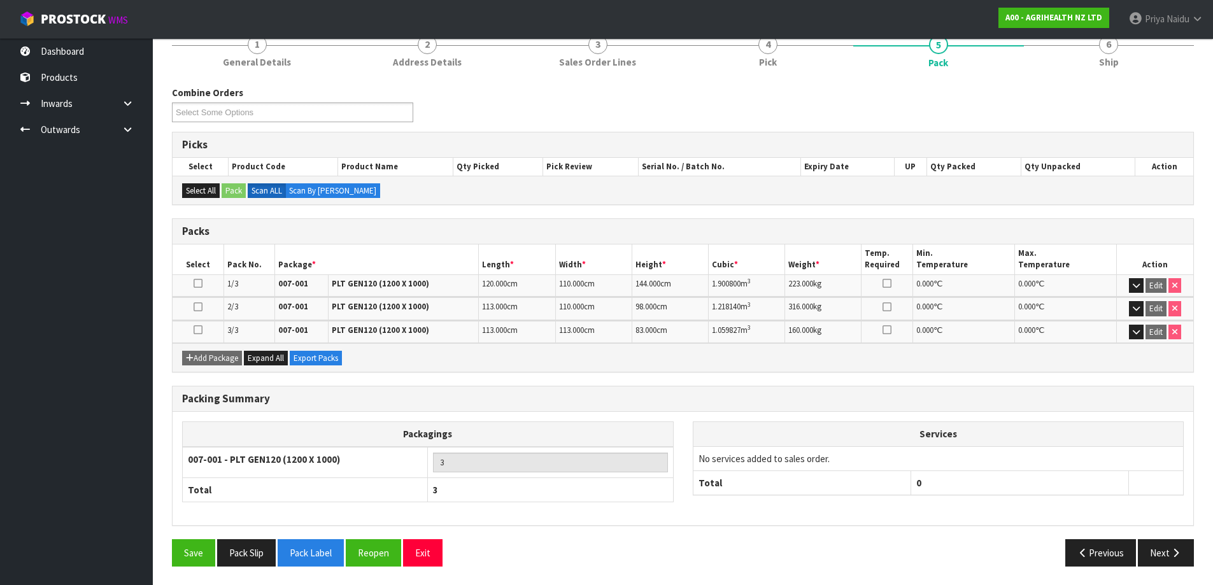
scroll to position [120, 0]
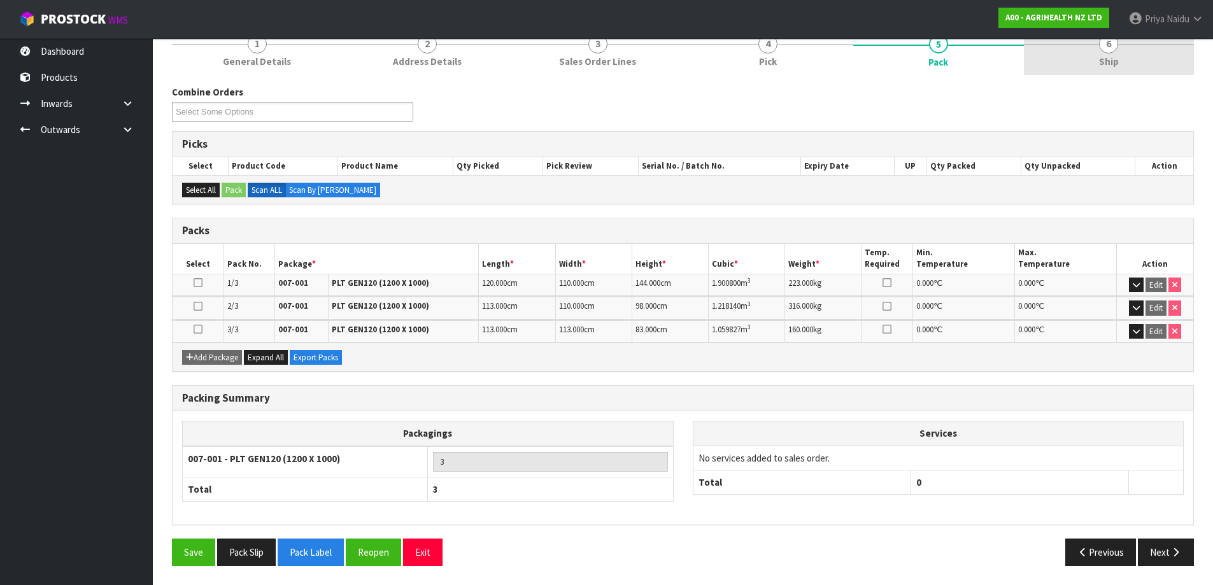
drag, startPoint x: 1109, startPoint y: 57, endPoint x: 1104, endPoint y: 68, distance: 11.7
click at [1109, 57] on span "Ship" at bounding box center [1109, 61] width 20 height 13
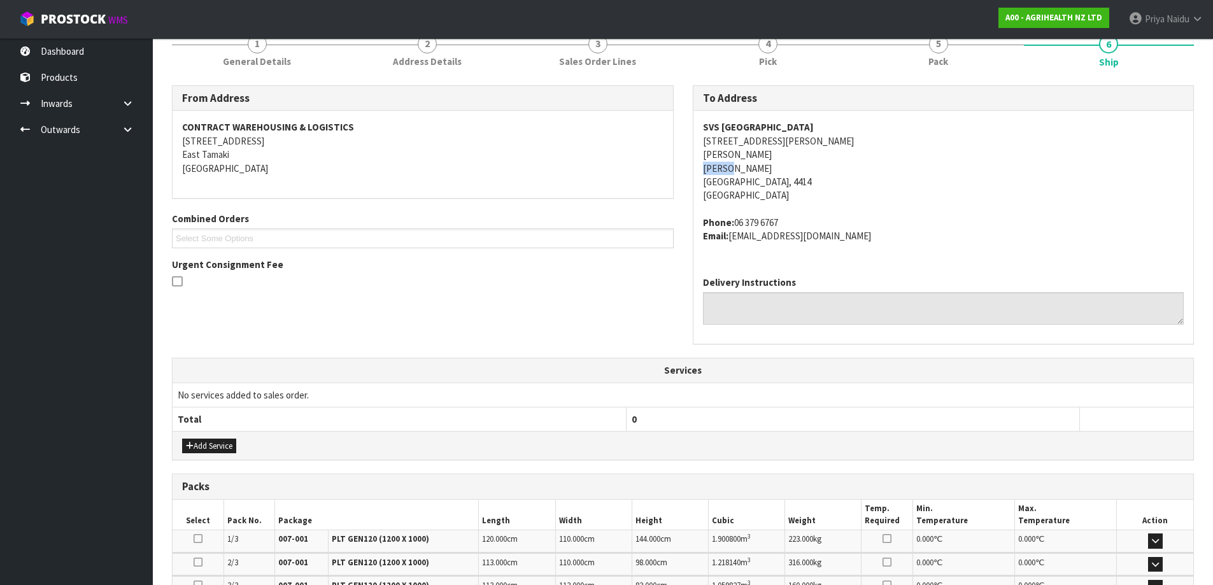
copy address "[PERSON_NAME]"
drag, startPoint x: 702, startPoint y: 171, endPoint x: 743, endPoint y: 169, distance: 40.8
click at [743, 169] on div "SVS PALMERSTON NORTH [STREET_ADDRESS][PERSON_NAME][PERSON_NAME][PERSON_NAME] Ph…" at bounding box center [944, 188] width 501 height 155
drag, startPoint x: 937, startPoint y: 62, endPoint x: 925, endPoint y: 74, distance: 16.2
click at [937, 62] on span "Pack" at bounding box center [939, 61] width 20 height 13
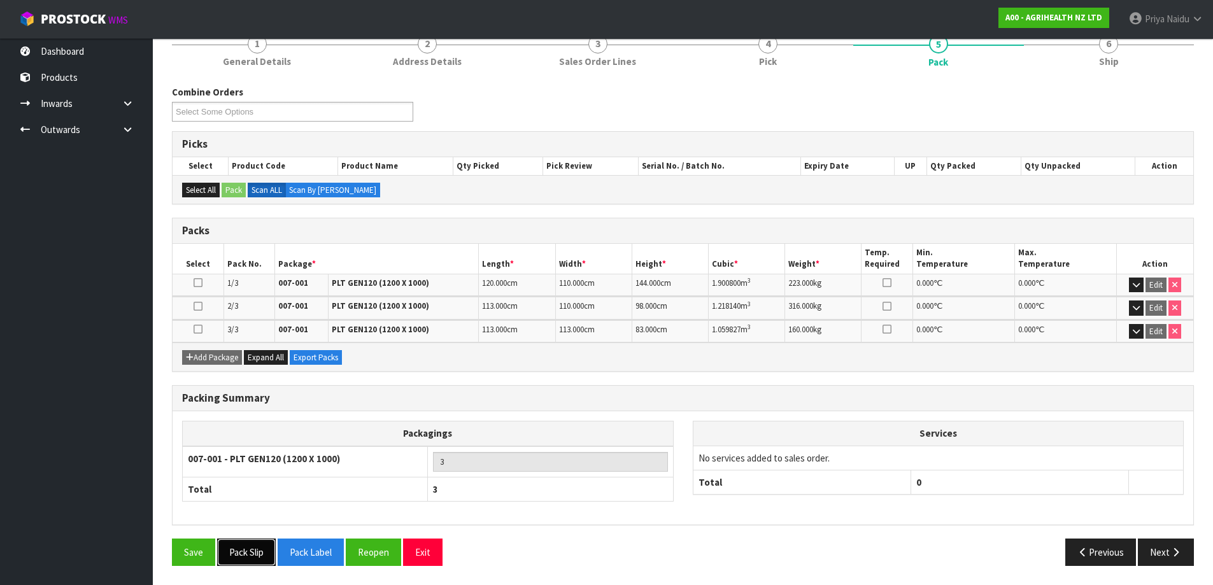
click at [226, 553] on button "Pack Slip" at bounding box center [246, 552] width 59 height 27
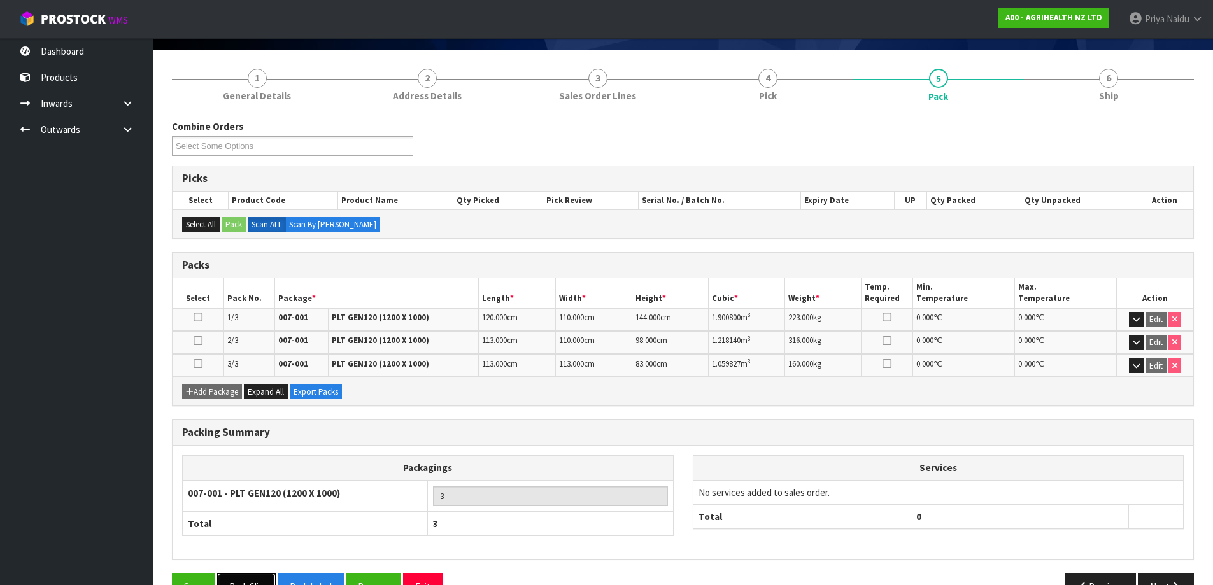
scroll to position [56, 0]
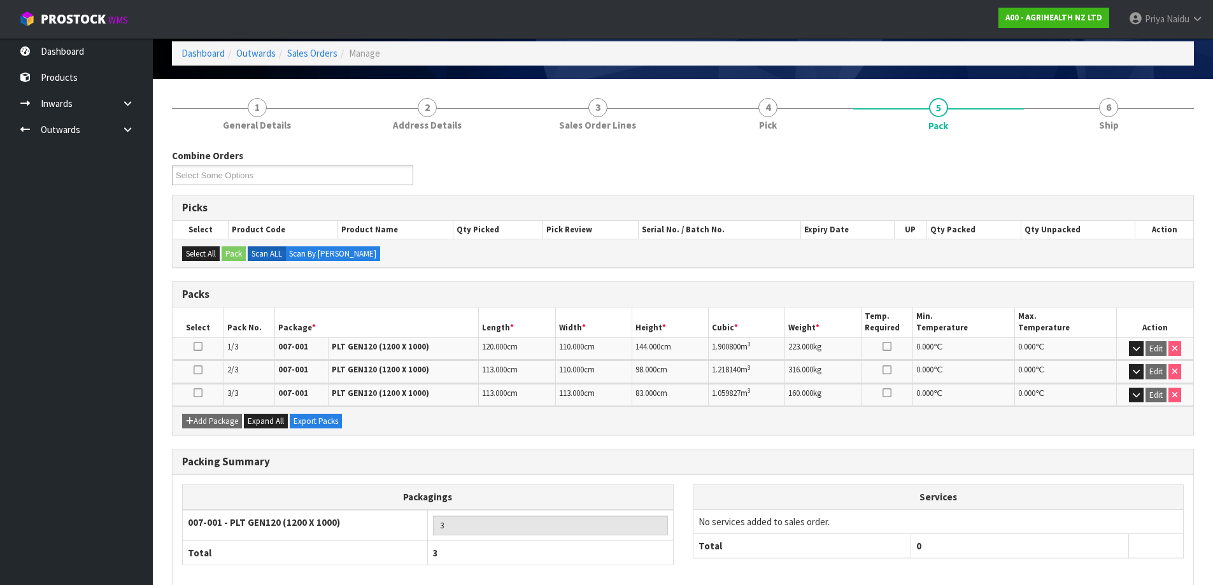
click at [1125, 143] on div "Combine Orders A00-ORD0008350 A00-ORD0008352 A00-ORD0008354 Select Some Options…" at bounding box center [683, 389] width 1022 height 501
click at [1117, 133] on link "6 Ship" at bounding box center [1109, 114] width 171 height 50
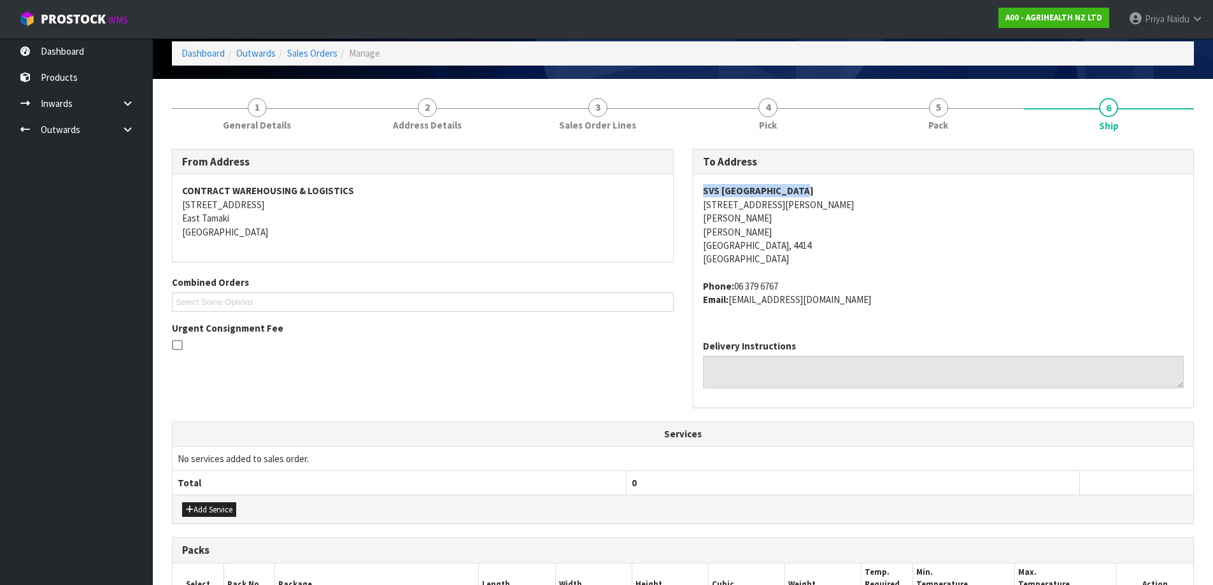
copy strong "SVS [GEOGRAPHIC_DATA]"
drag, startPoint x: 701, startPoint y: 190, endPoint x: 835, endPoint y: 194, distance: 134.4
click at [835, 194] on div "SVS PALMERSTON NORTH [STREET_ADDRESS][PERSON_NAME][PERSON_NAME][PERSON_NAME] Ph…" at bounding box center [944, 252] width 501 height 155
click at [883, 255] on address "SVS PALMERSTON NORTH [STREET_ADDRESS][PERSON_NAME][PERSON_NAME][PERSON_NAME]" at bounding box center [943, 225] width 481 height 82
copy address "[STREET_ADDRESS][PERSON_NAME]"
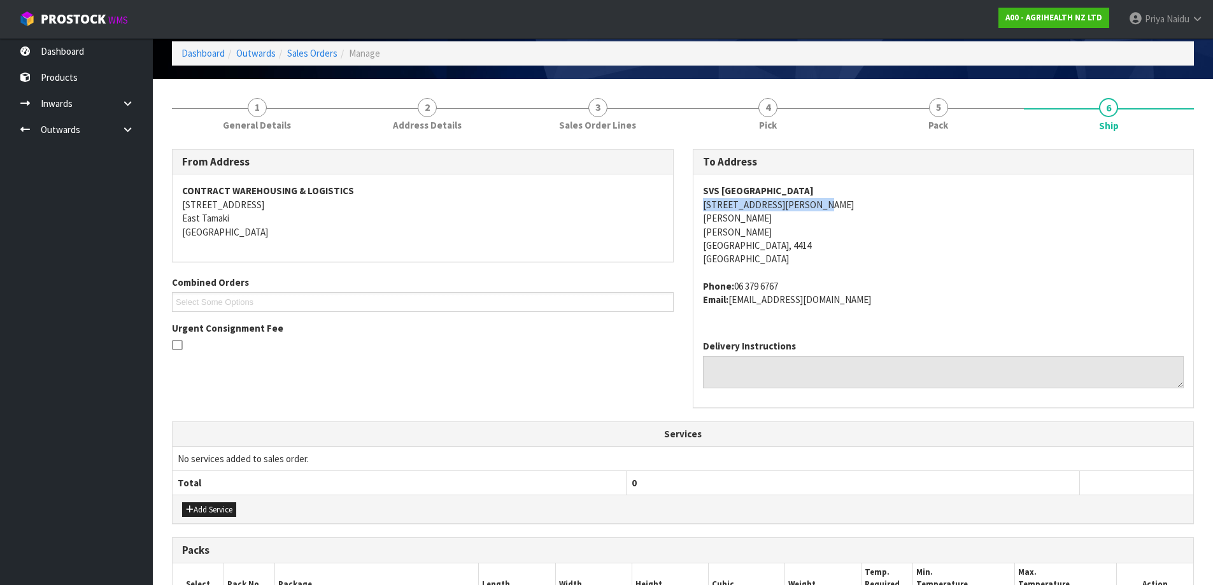
drag, startPoint x: 696, startPoint y: 203, endPoint x: 830, endPoint y: 203, distance: 134.4
click at [830, 203] on div "SVS PALMERSTON NORTH [STREET_ADDRESS][PERSON_NAME][PERSON_NAME][PERSON_NAME] Ph…" at bounding box center [944, 252] width 501 height 155
copy strong "SVS [GEOGRAPHIC_DATA]"
drag, startPoint x: 701, startPoint y: 189, endPoint x: 266, endPoint y: 300, distance: 449.5
click at [829, 187] on div "SVS PALMERSTON NORTH [STREET_ADDRESS][PERSON_NAME][PERSON_NAME][PERSON_NAME] Ph…" at bounding box center [944, 252] width 501 height 155
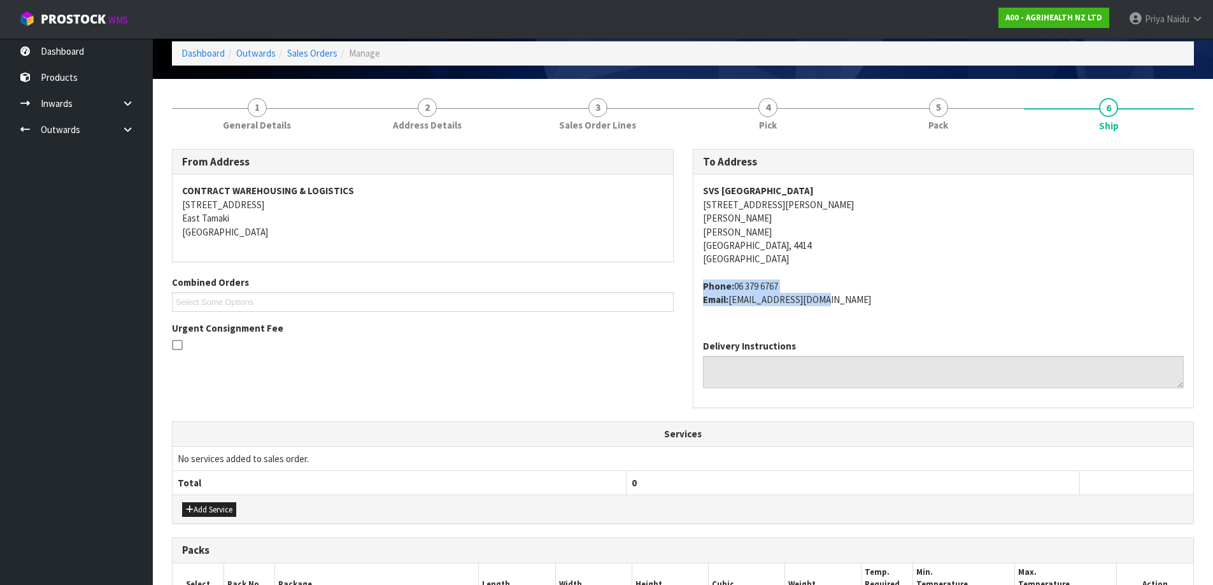
copy address "Phone: [PHONE_NUMBER] Email: [EMAIL_ADDRESS][DOMAIN_NAME]"
drag, startPoint x: 726, startPoint y: 280, endPoint x: 838, endPoint y: 310, distance: 115.9
click at [838, 310] on div "SVS PALMERSTON NORTH [STREET_ADDRESS][PERSON_NAME][PERSON_NAME][PERSON_NAME] Ph…" at bounding box center [944, 252] width 501 height 155
click at [258, 139] on div "1 General Details 2 Address Details 3 Sales Order Lines 4 Pick 5 Pack 6 Ship Fr…" at bounding box center [683, 454] width 1022 height 731
click at [255, 139] on li "1 General Details" at bounding box center [257, 114] width 171 height 51
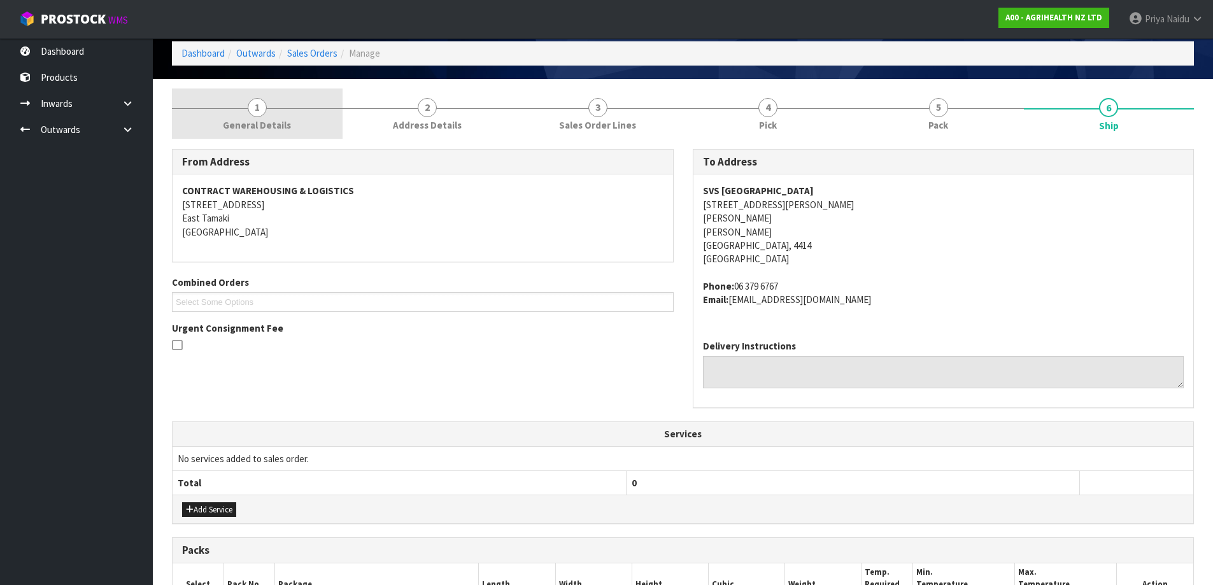
click at [249, 122] on span "General Details" at bounding box center [257, 124] width 68 height 13
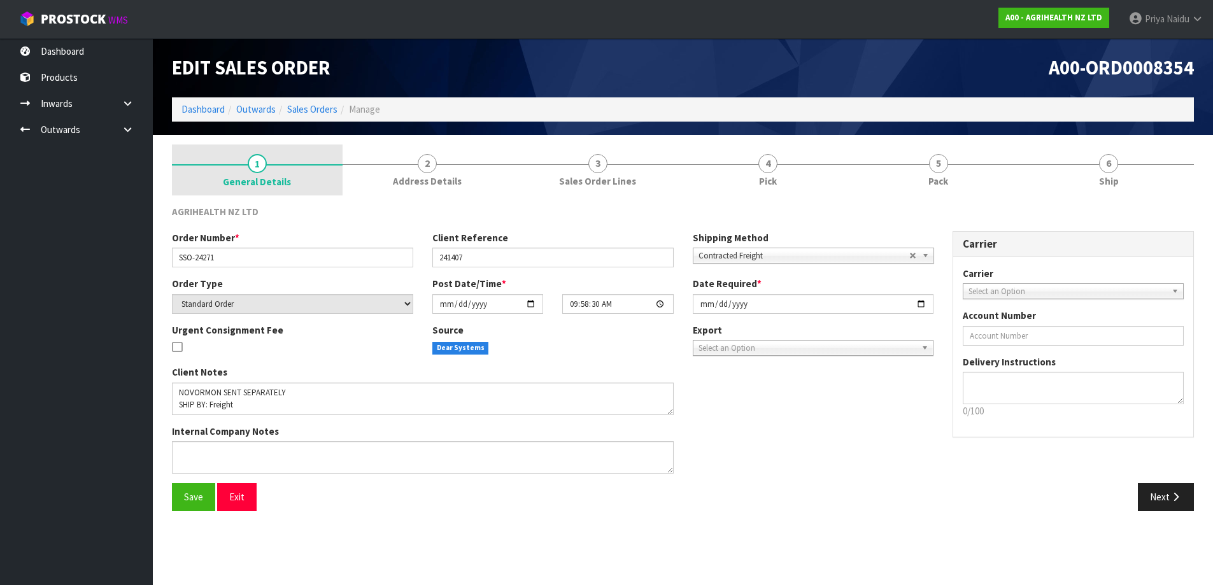
scroll to position [0, 0]
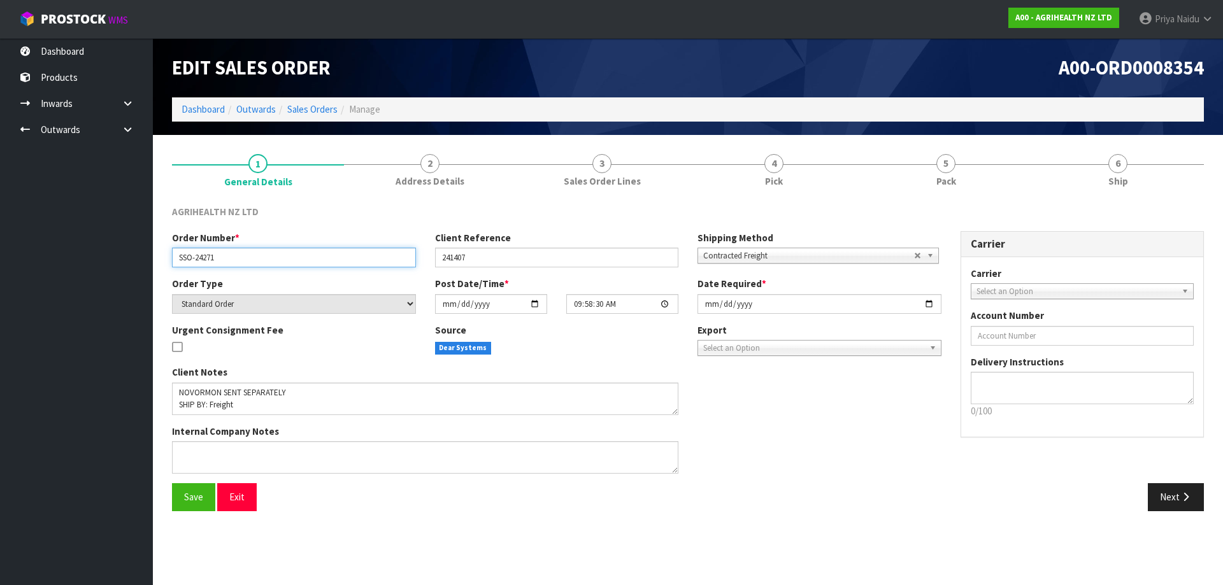
drag, startPoint x: 178, startPoint y: 258, endPoint x: 39, endPoint y: 280, distance: 141.2
click at [227, 259] on input "SSO-24271" at bounding box center [294, 258] width 244 height 20
drag, startPoint x: 436, startPoint y: 257, endPoint x: 501, endPoint y: 255, distance: 64.4
click at [501, 255] on input "241407" at bounding box center [557, 258] width 244 height 20
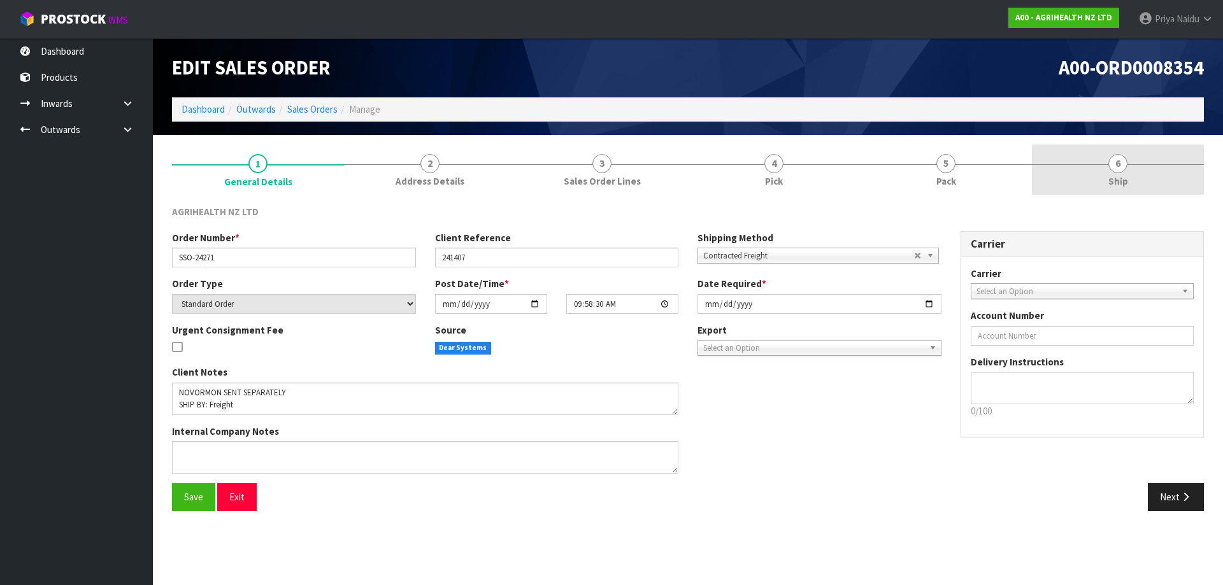
click at [1091, 171] on link "6 Ship" at bounding box center [1118, 170] width 172 height 50
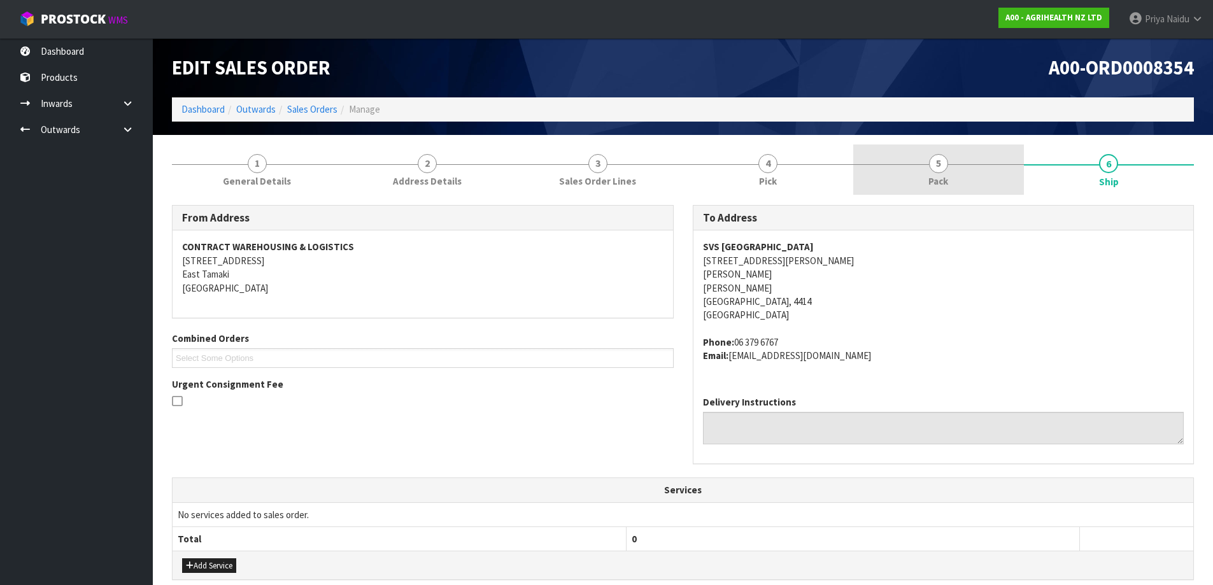
click at [926, 176] on link "5 Pack" at bounding box center [938, 170] width 171 height 50
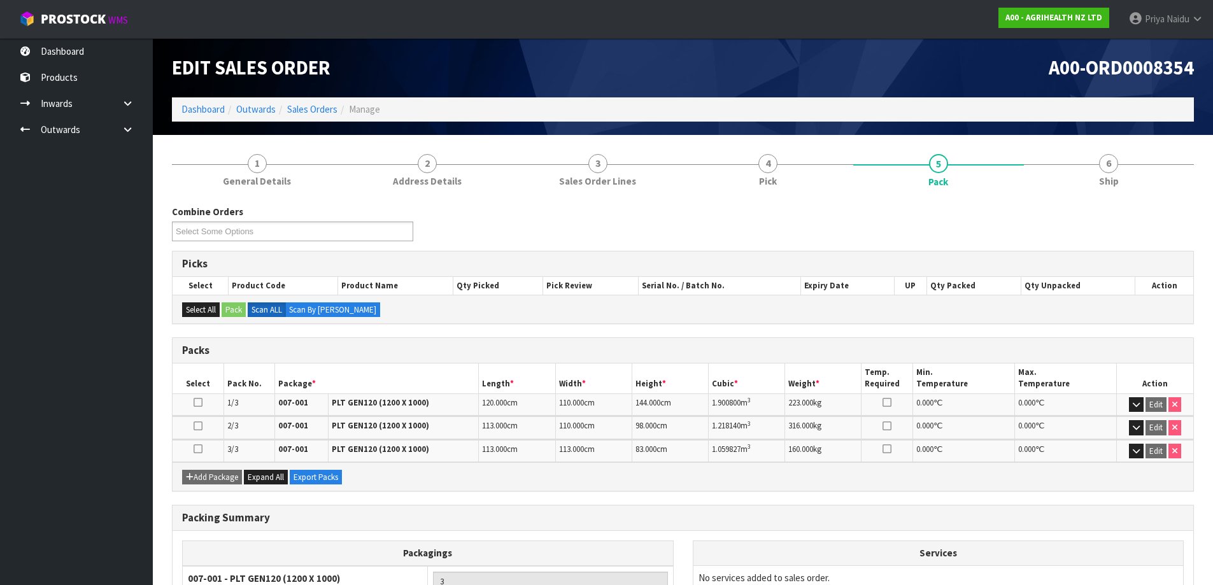
scroll to position [64, 0]
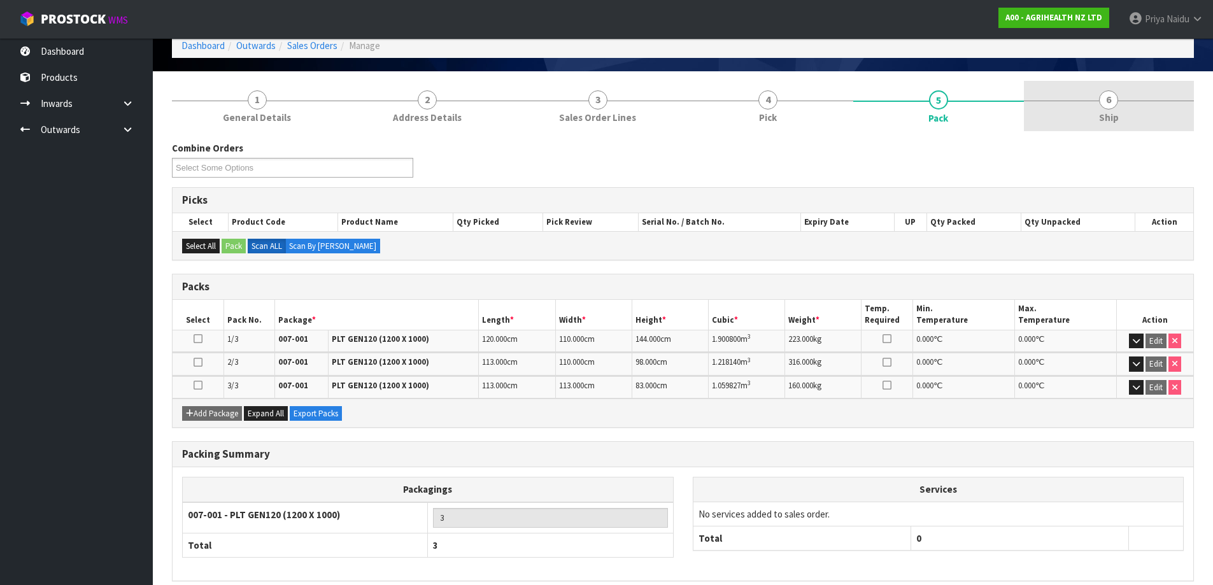
click at [1102, 106] on span "6" at bounding box center [1108, 99] width 19 height 19
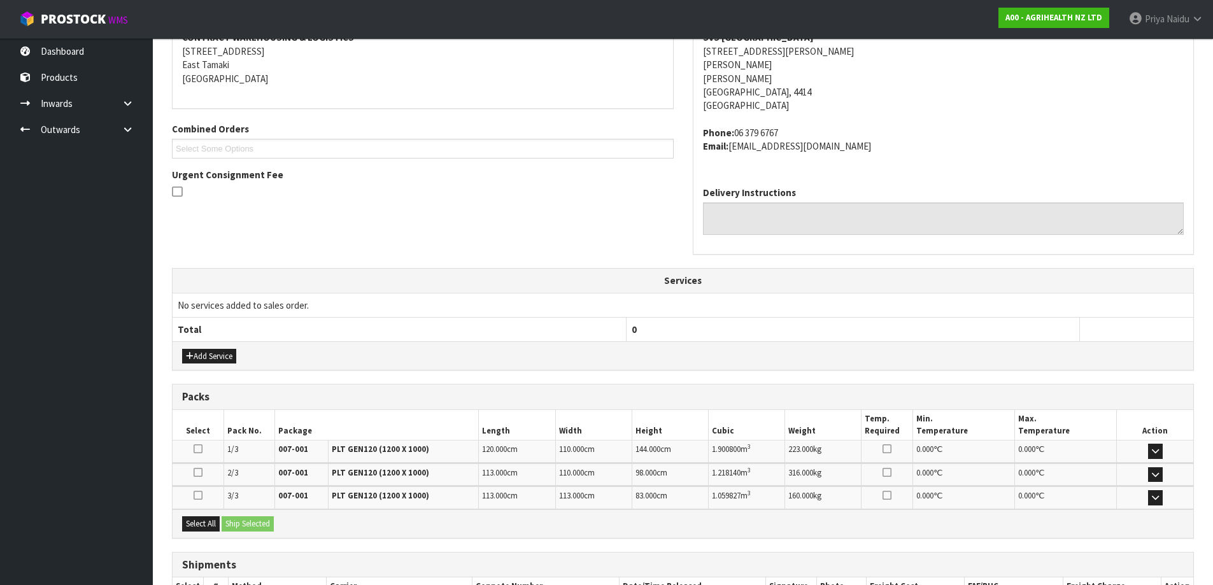
scroll to position [300, 0]
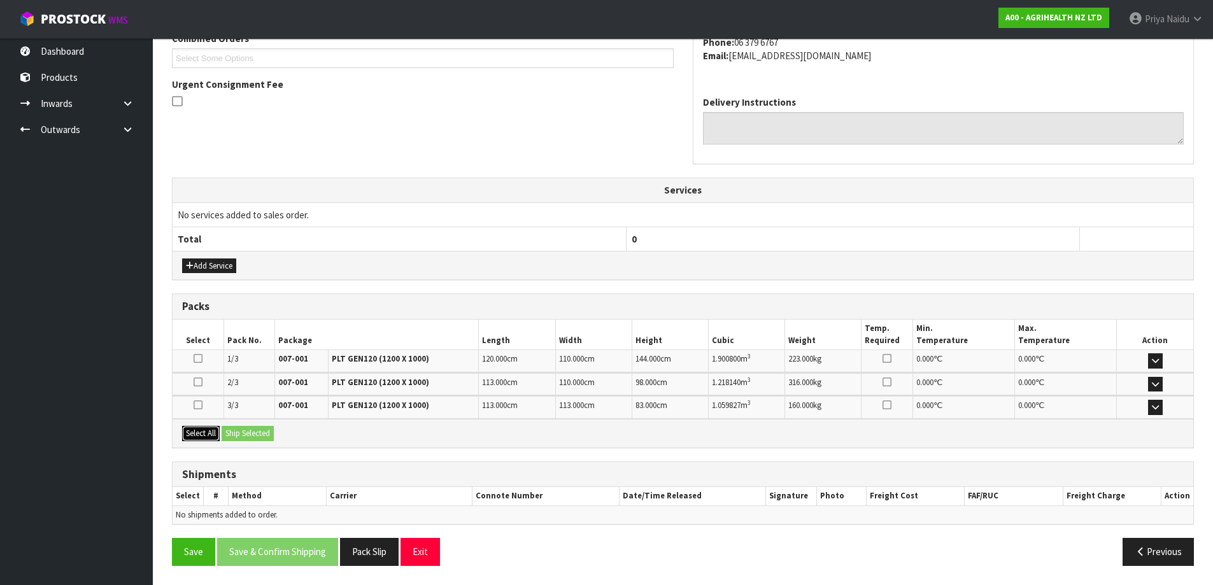
click at [202, 436] on button "Select All" at bounding box center [201, 433] width 38 height 15
click at [253, 434] on button "Ship Selected" at bounding box center [248, 433] width 52 height 15
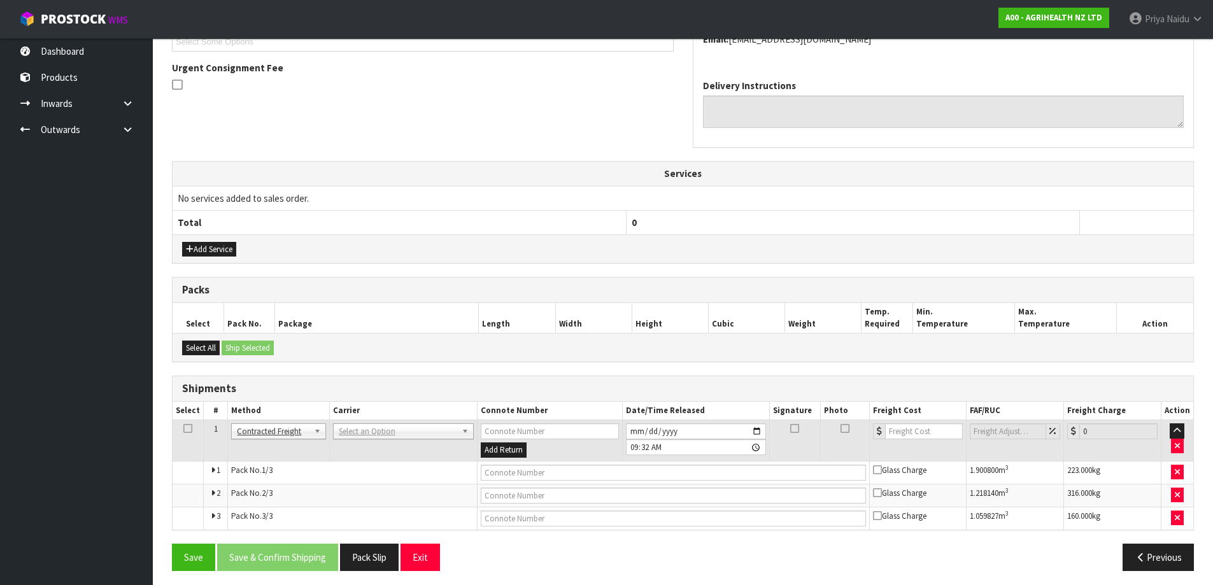
scroll to position [322, 0]
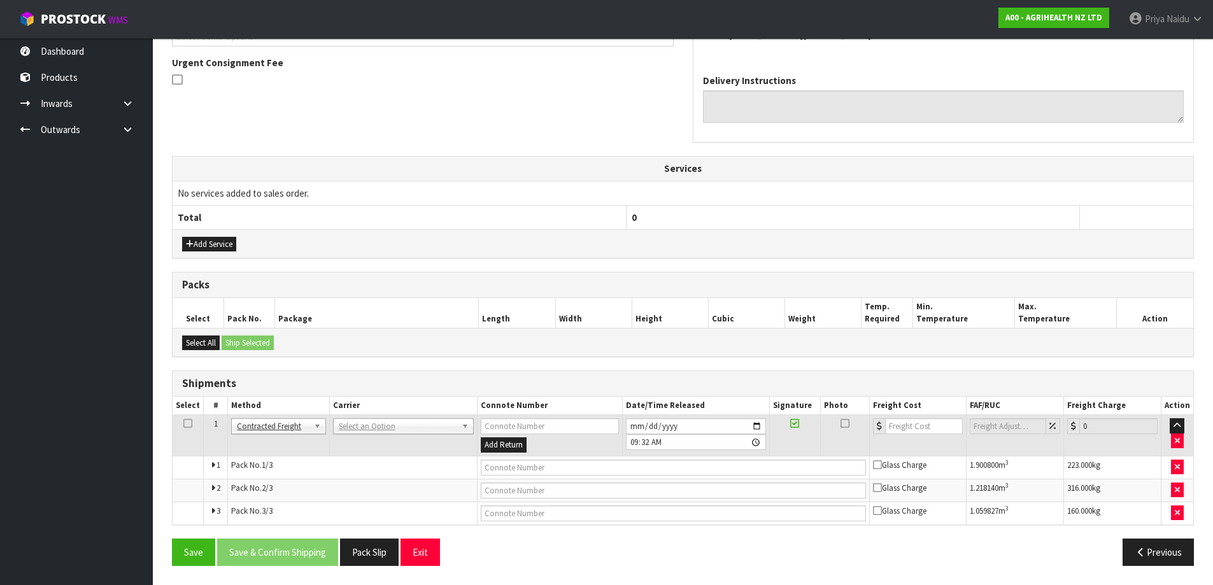
drag, startPoint x: 373, startPoint y: 421, endPoint x: 371, endPoint y: 450, distance: 29.4
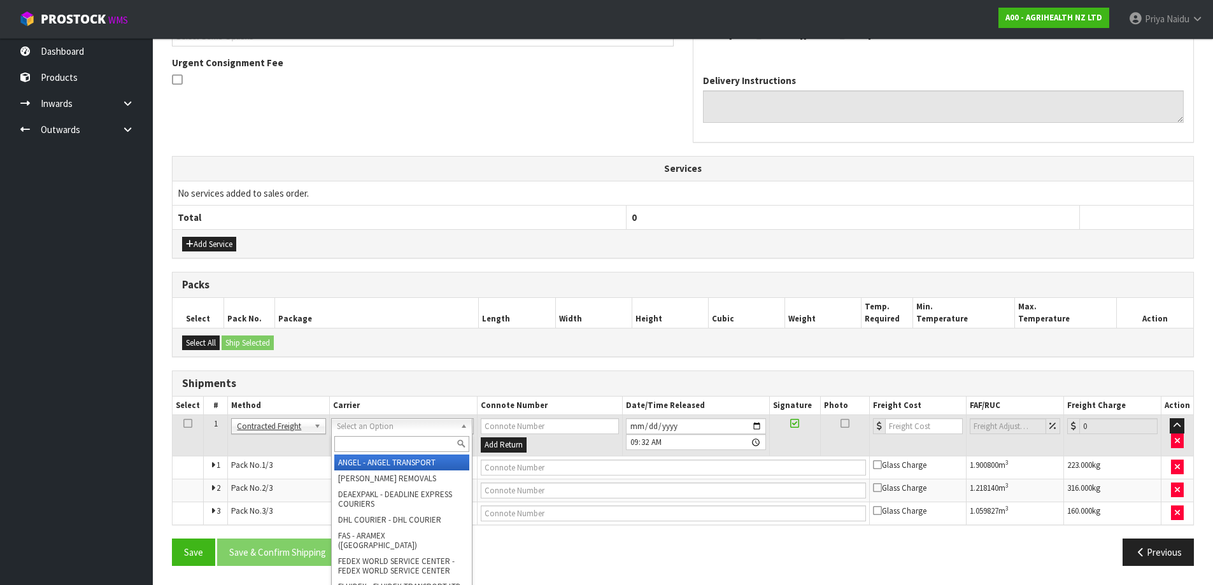
click at [369, 452] on input "text" at bounding box center [401, 444] width 135 height 16
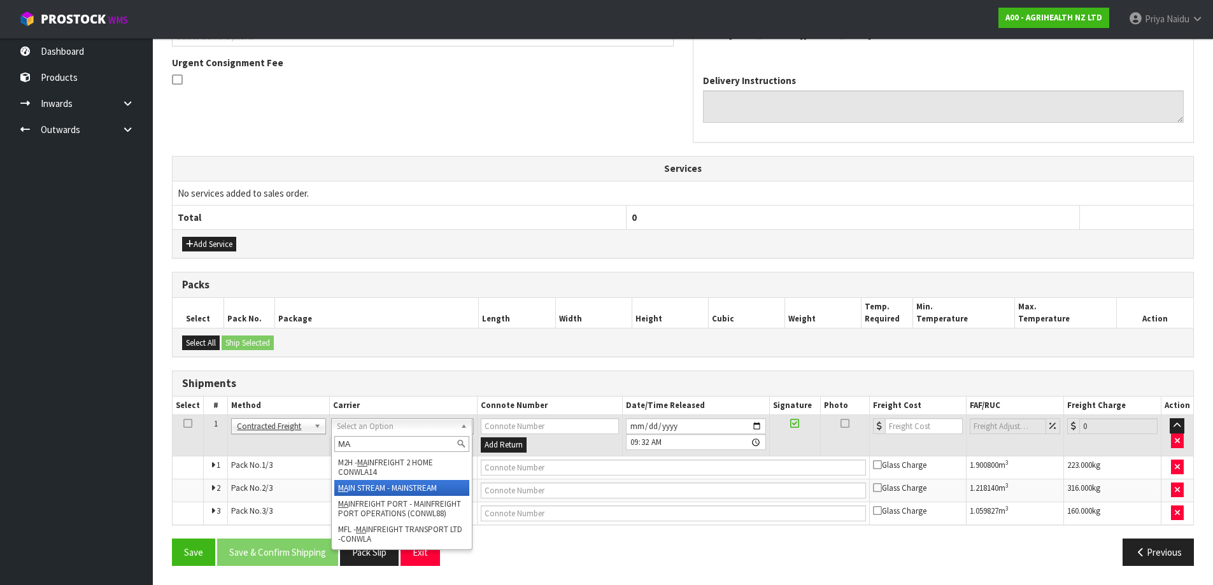
type input "MA"
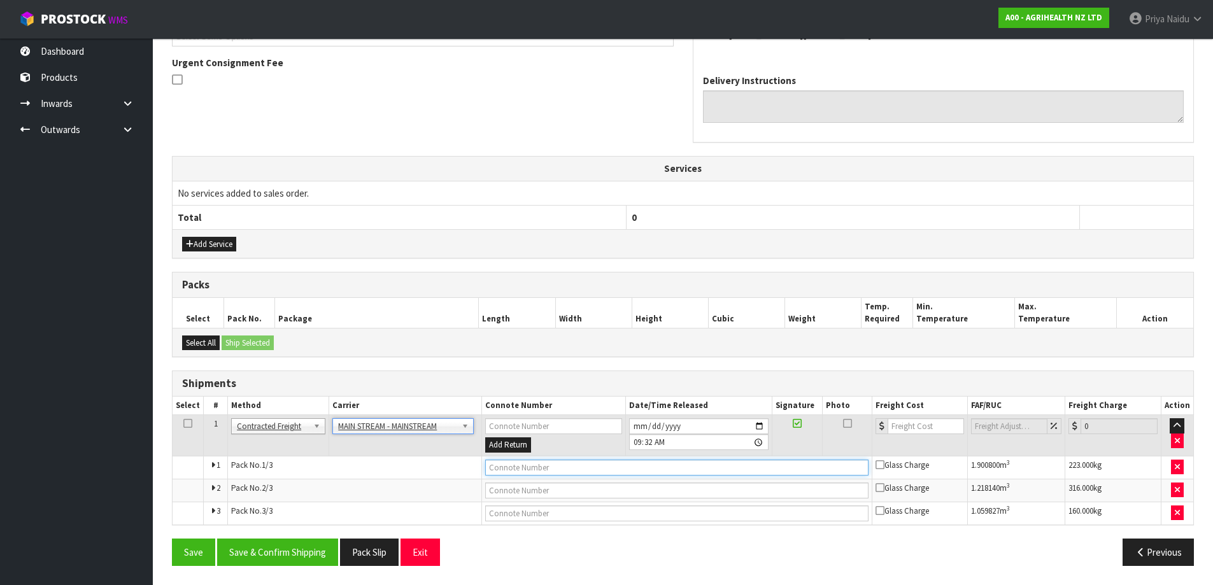
click at [584, 461] on input "text" at bounding box center [676, 468] width 383 height 16
paste input "CWL7717661"
type input "CWL7717661"
click at [905, 428] on input "number" at bounding box center [926, 426] width 77 height 16
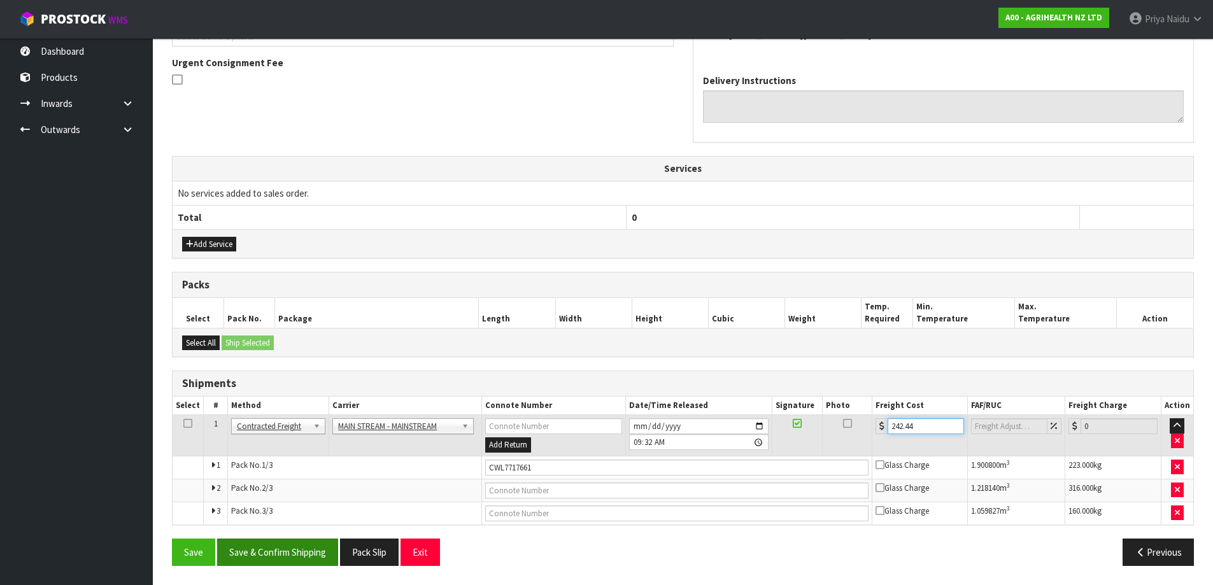
type input "242.44"
click at [280, 555] on button "Save & Confirm Shipping" at bounding box center [277, 552] width 121 height 27
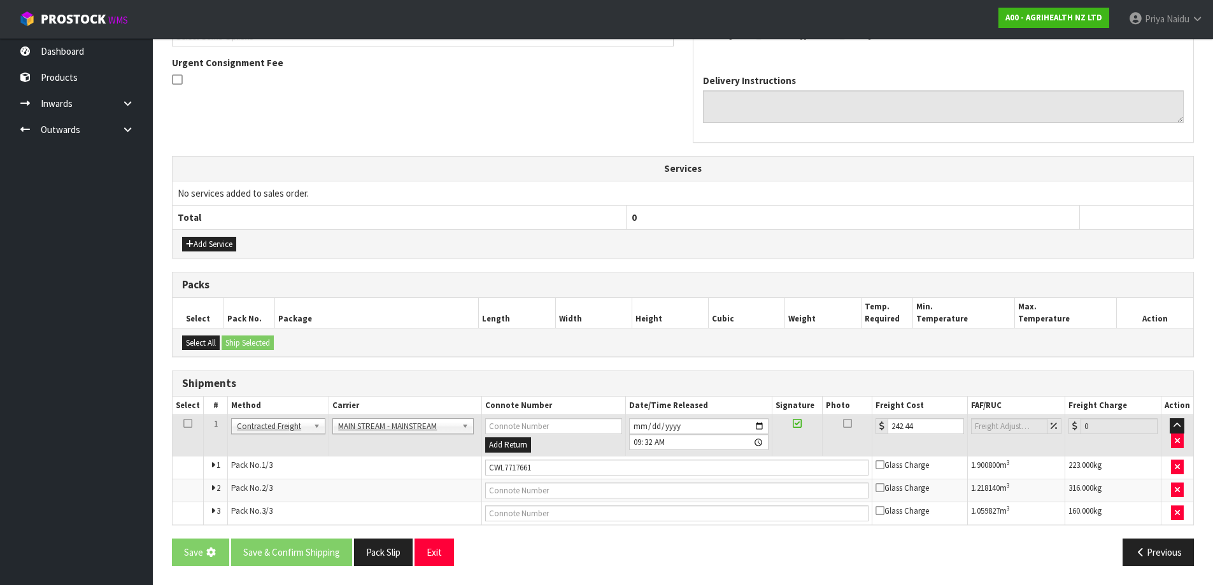
scroll to position [0, 0]
